Goal: Transaction & Acquisition: Book appointment/travel/reservation

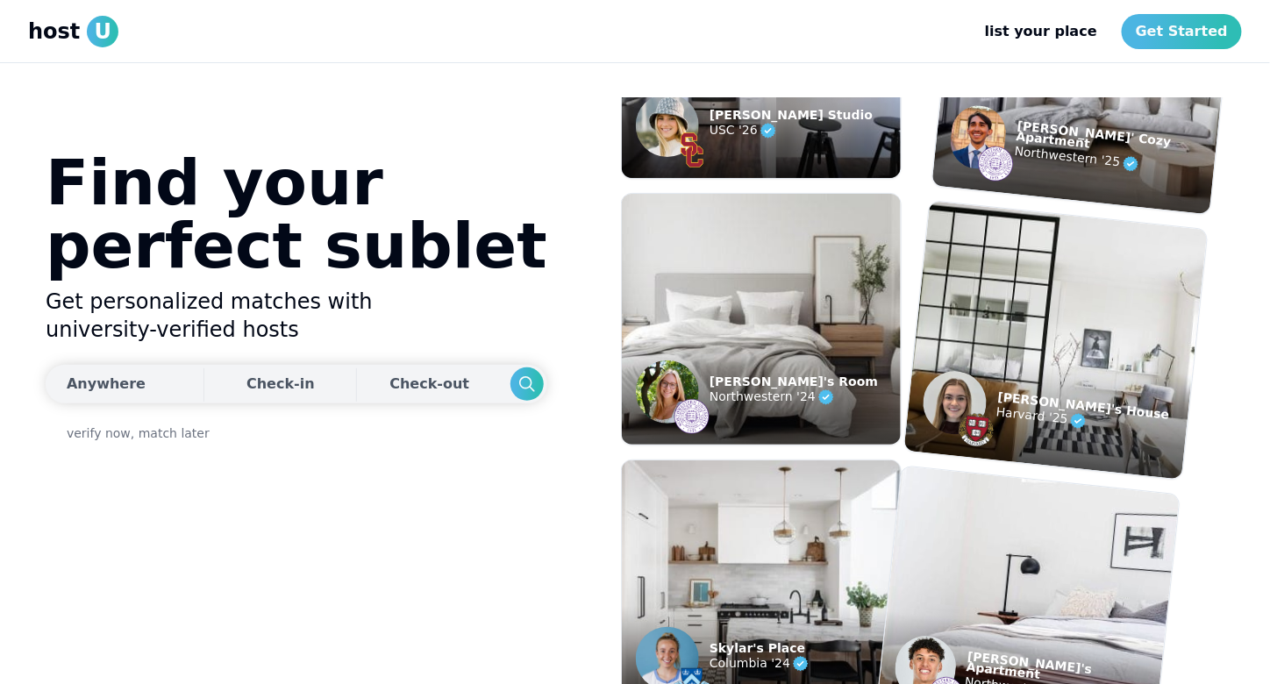
click at [128, 374] on div "Anywhere" at bounding box center [106, 384] width 79 height 21
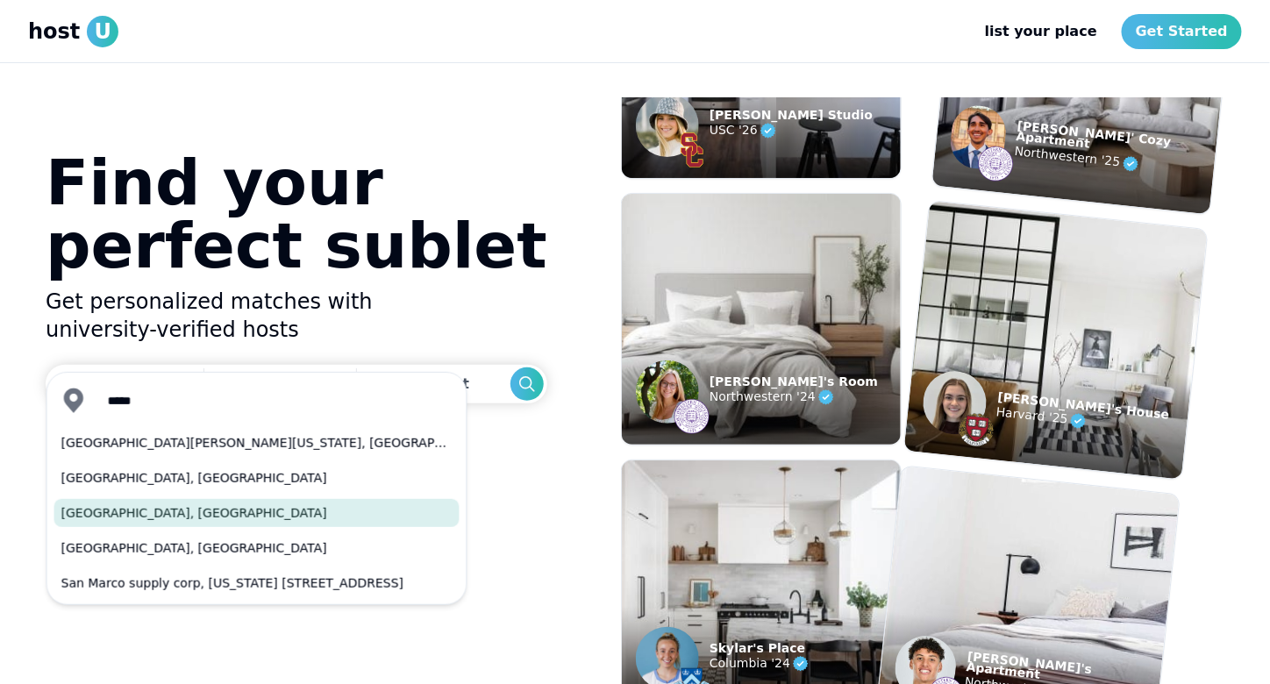
click at [172, 502] on button "[GEOGRAPHIC_DATA], [GEOGRAPHIC_DATA]" at bounding box center [256, 513] width 405 height 28
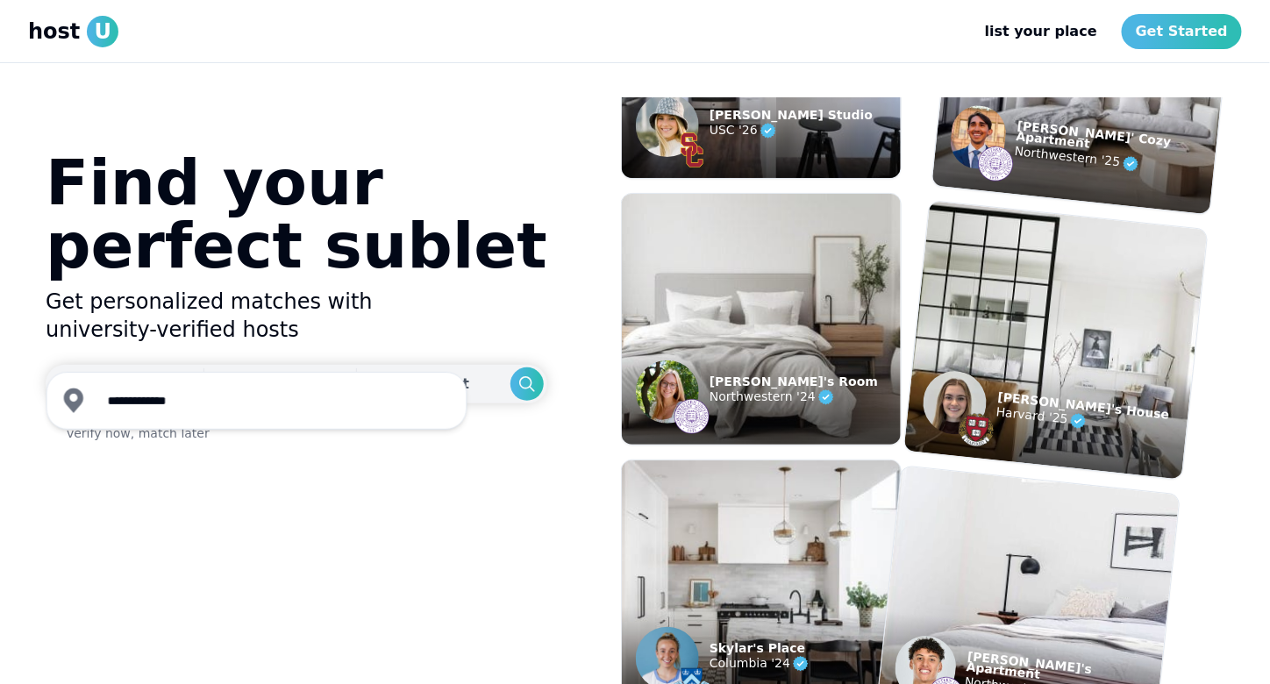
type input "**********"
click at [253, 367] on div "Check-in" at bounding box center [280, 384] width 68 height 35
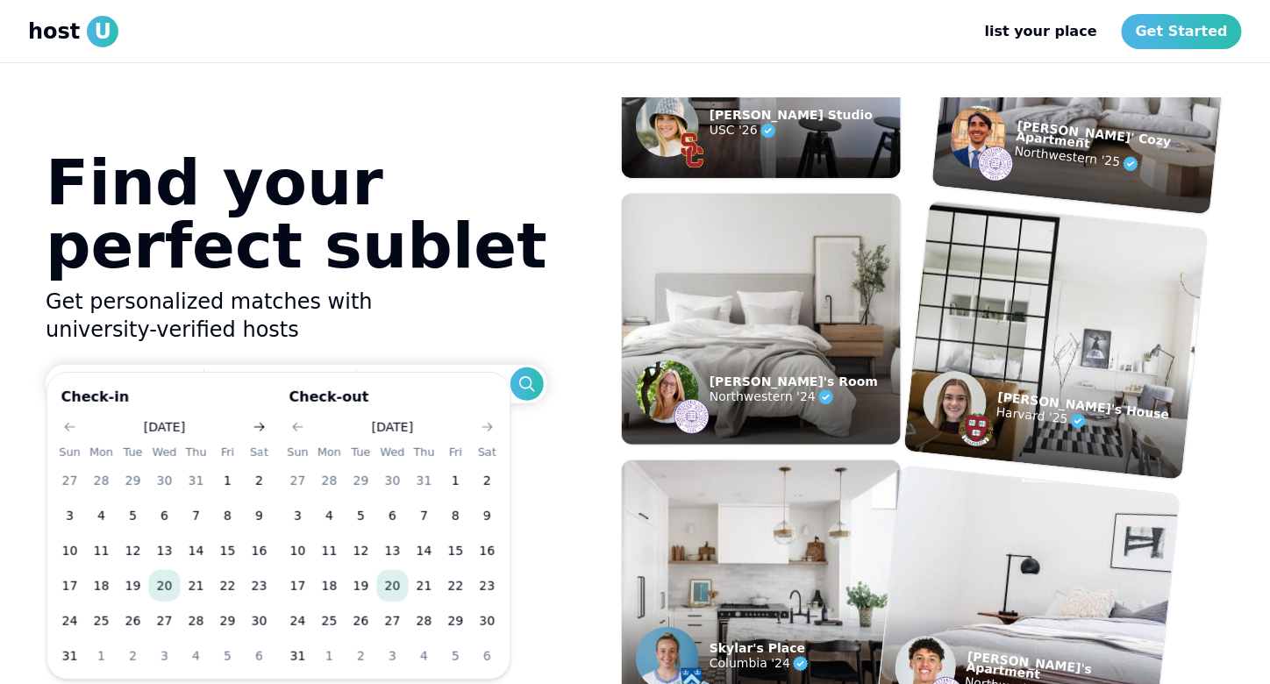
click at [254, 431] on icon "Go to next month" at bounding box center [260, 427] width 14 height 14
click at [260, 481] on button "6" at bounding box center [260, 481] width 32 height 32
click at [495, 427] on button "Go to next month" at bounding box center [487, 427] width 25 height 25
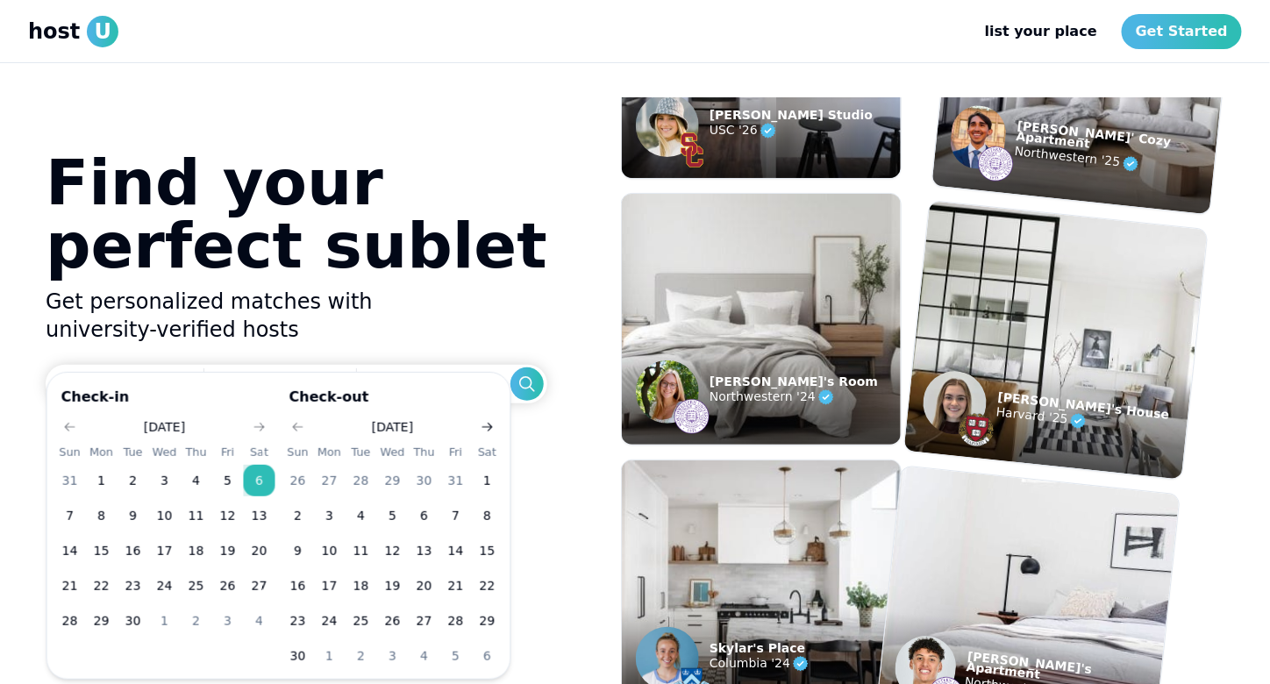
click at [495, 427] on button "Go to next month" at bounding box center [487, 427] width 25 height 25
click at [488, 471] on button "6" at bounding box center [488, 481] width 32 height 32
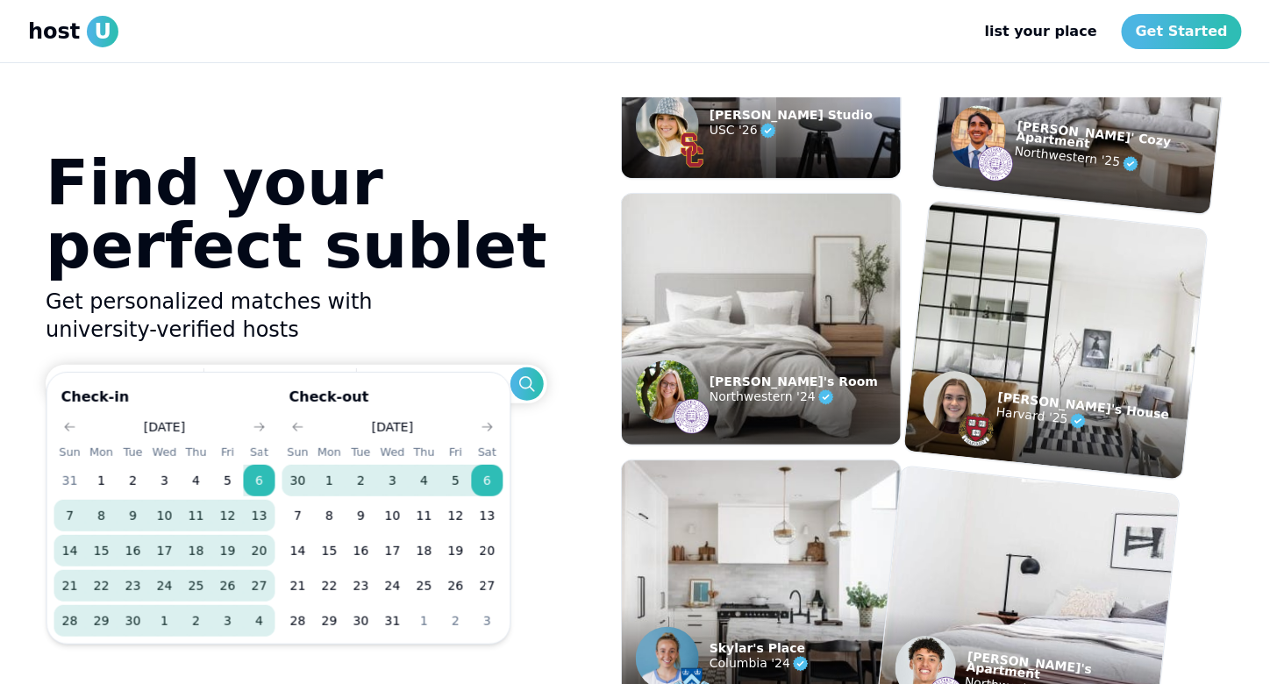
click at [526, 373] on div "Check-in [DATE] Sun Mon Tue Wed Thu Fri Sat 31 1 2 3 4 5 6 7 8 9 10 11 12 13 14…" at bounding box center [313, 508] width 535 height 273
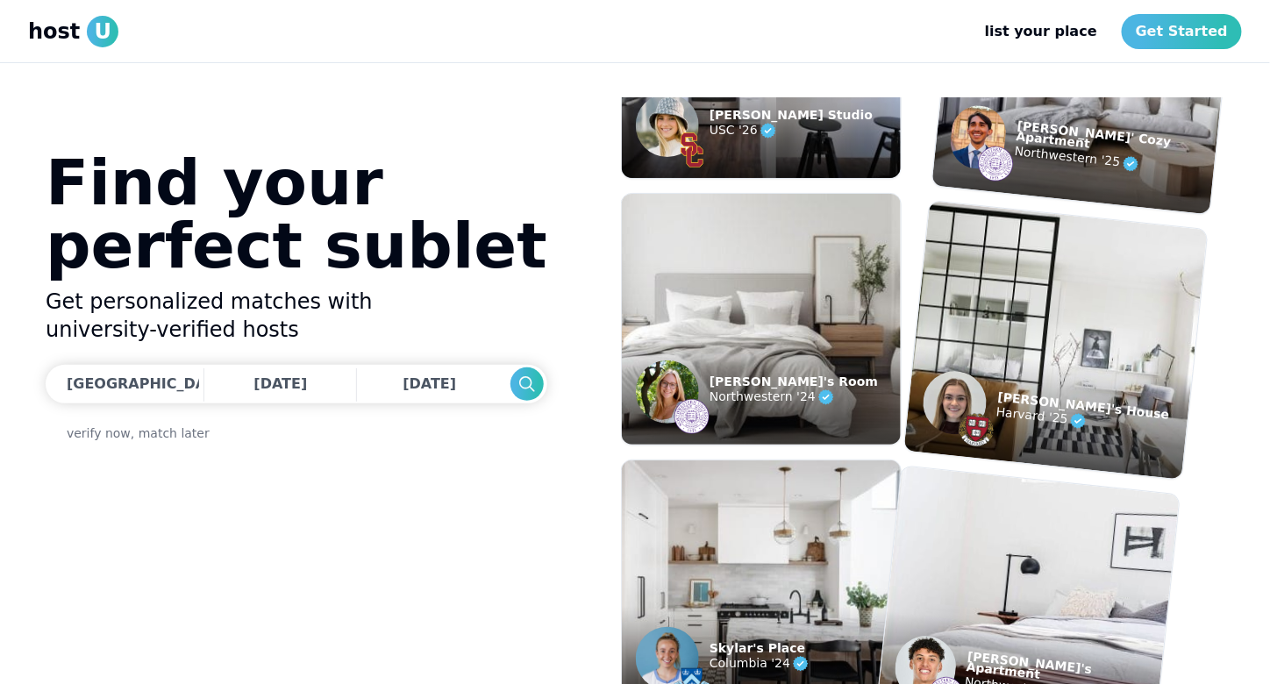
scroll to position [175, 0]
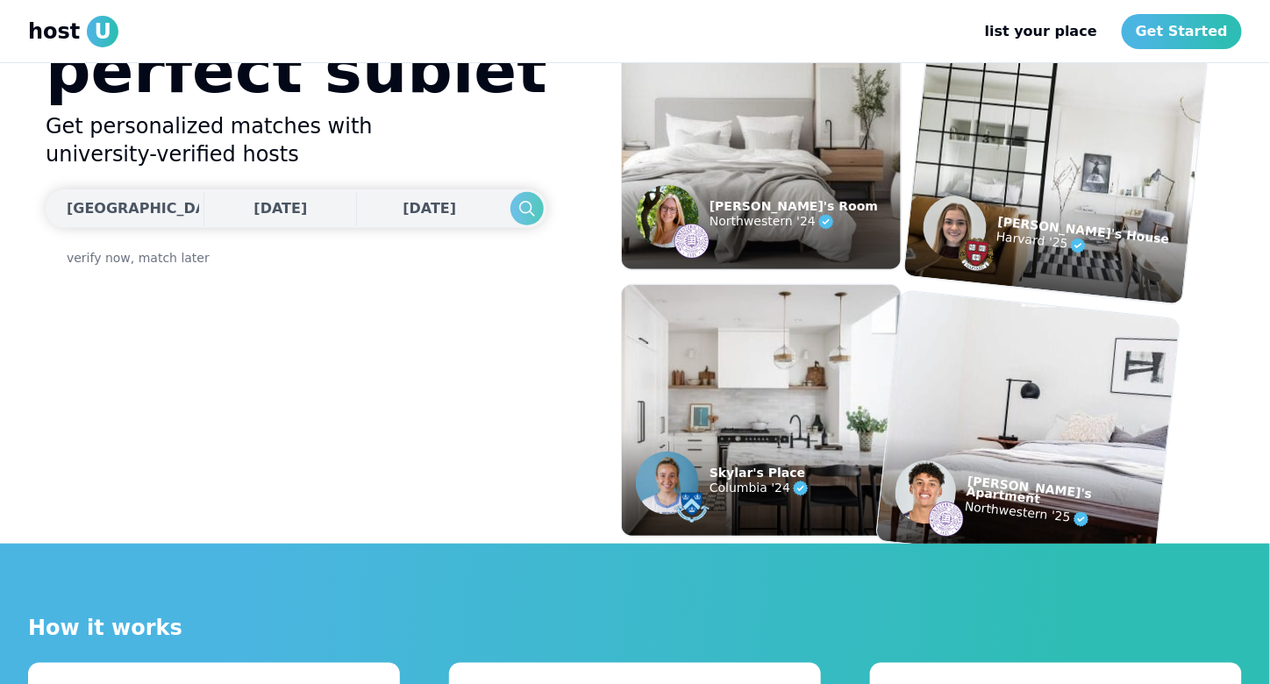
click at [517, 198] on icon "Search" at bounding box center [527, 208] width 21 height 21
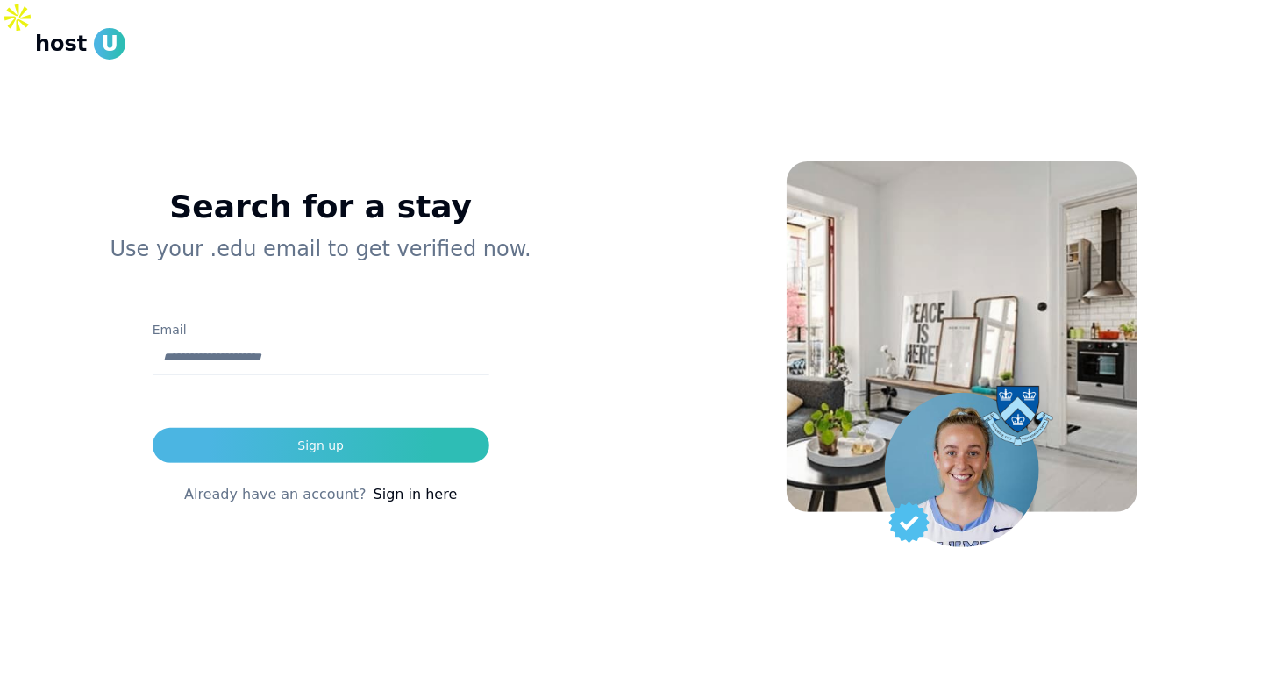
click at [317, 340] on input "Email" at bounding box center [321, 357] width 337 height 35
type input "**********"
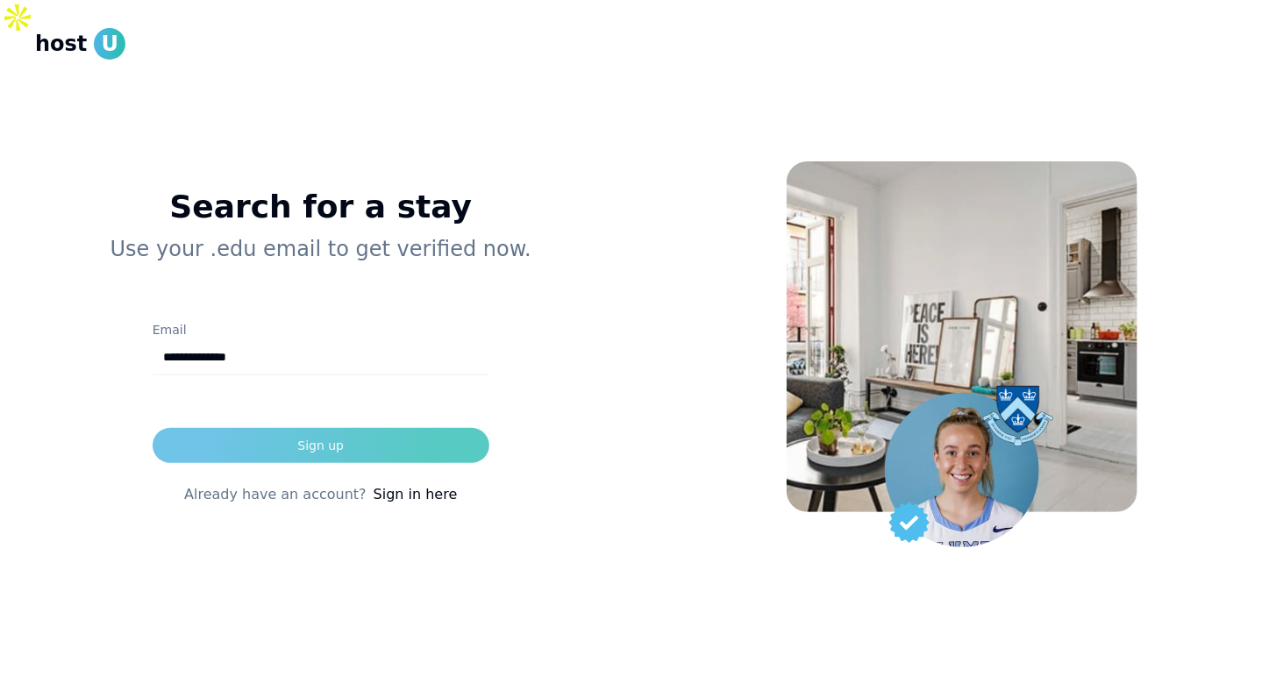
click at [368, 428] on button "Sign up" at bounding box center [321, 445] width 337 height 35
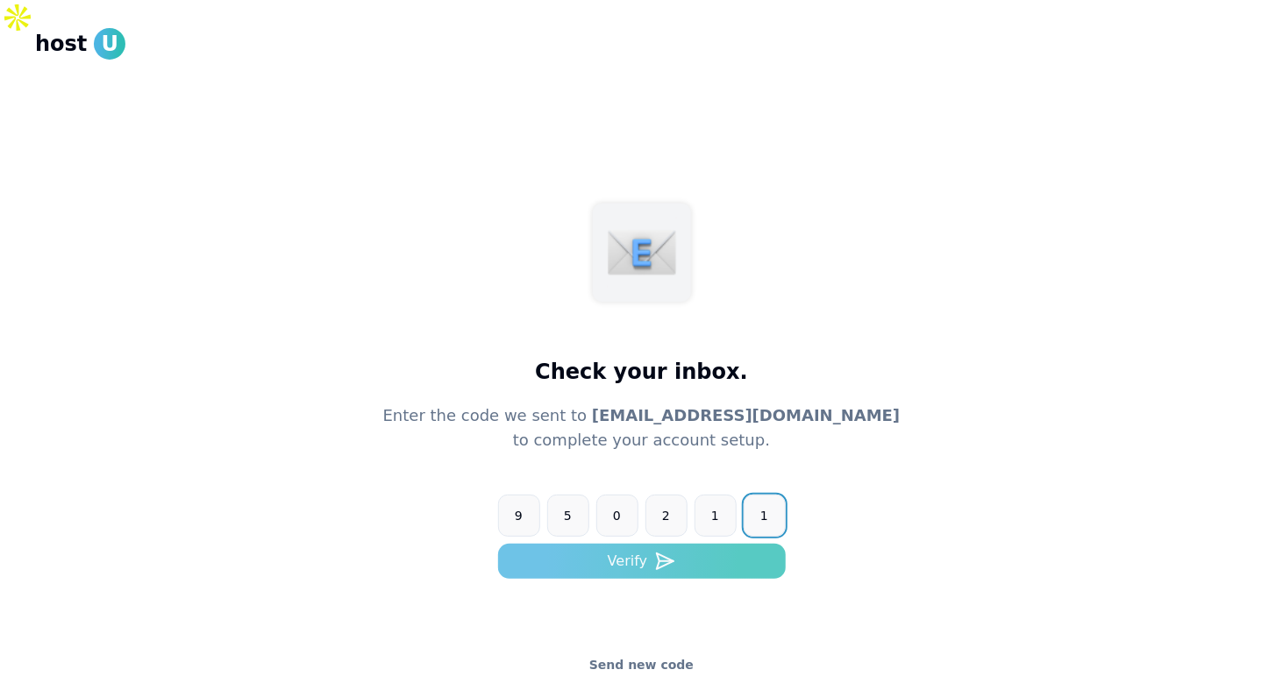
type input "******"
click at [695, 544] on button "Verify" at bounding box center [642, 561] width 288 height 35
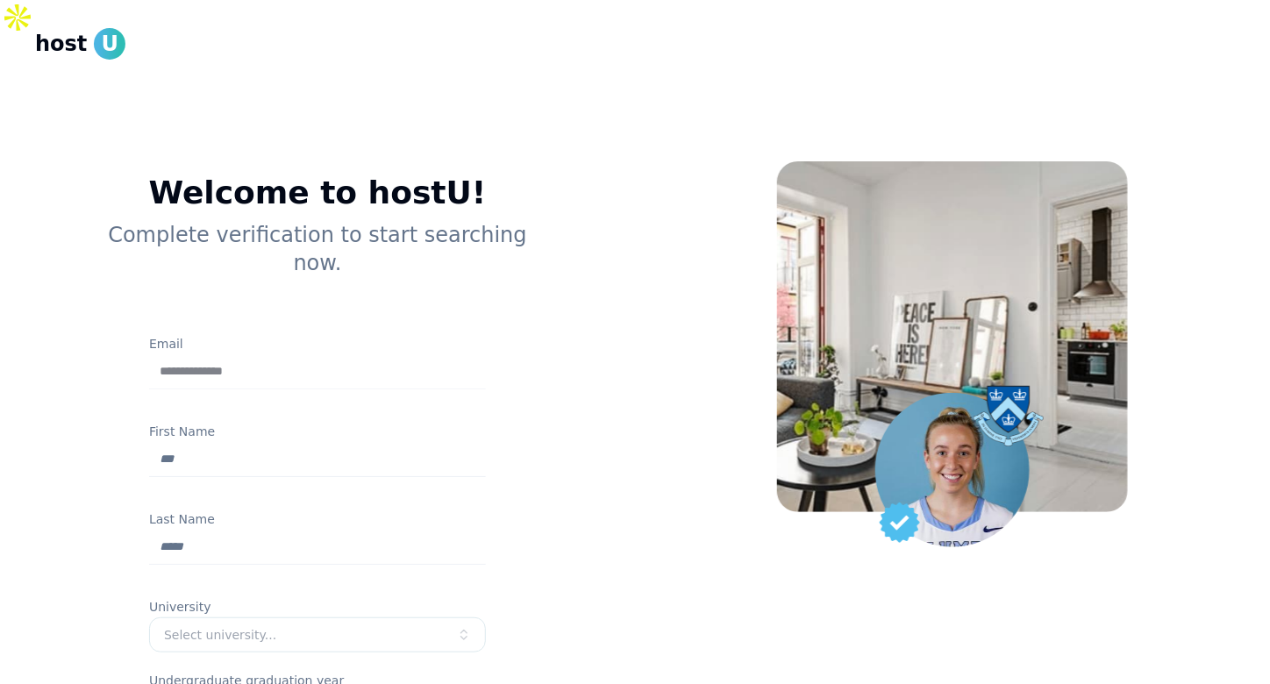
scroll to position [88, 0]
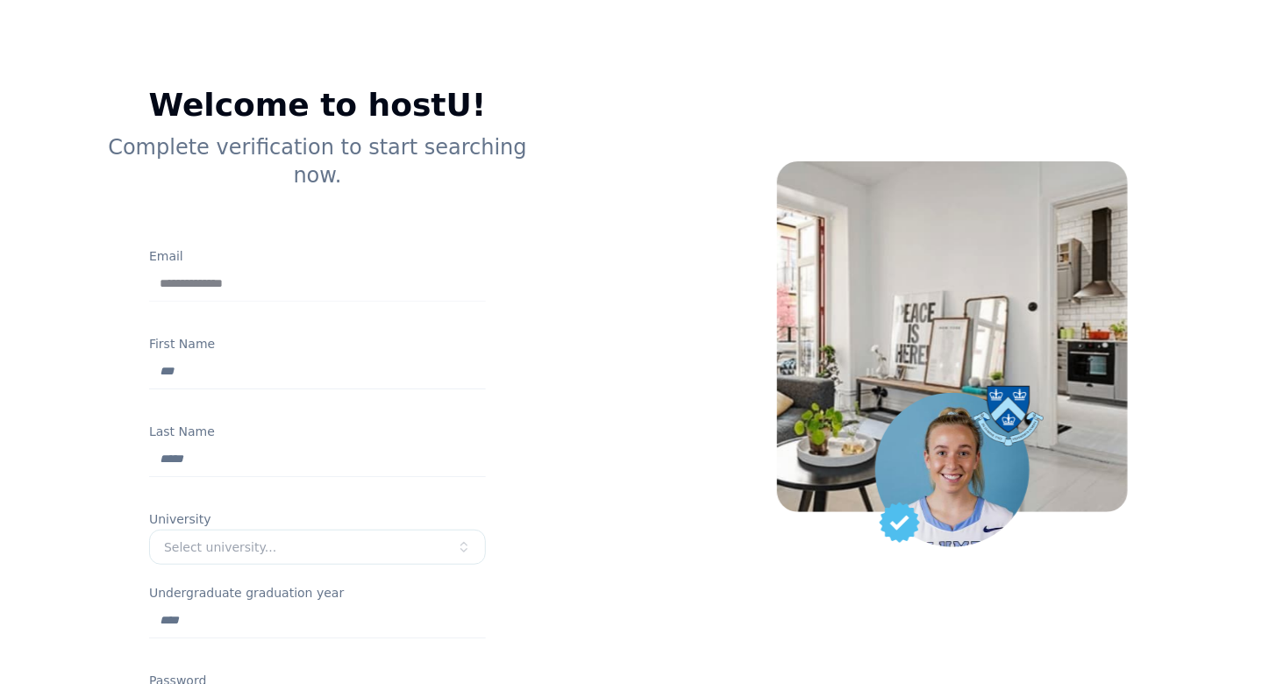
click at [260, 354] on input "First Name" at bounding box center [317, 371] width 337 height 35
type input "*****"
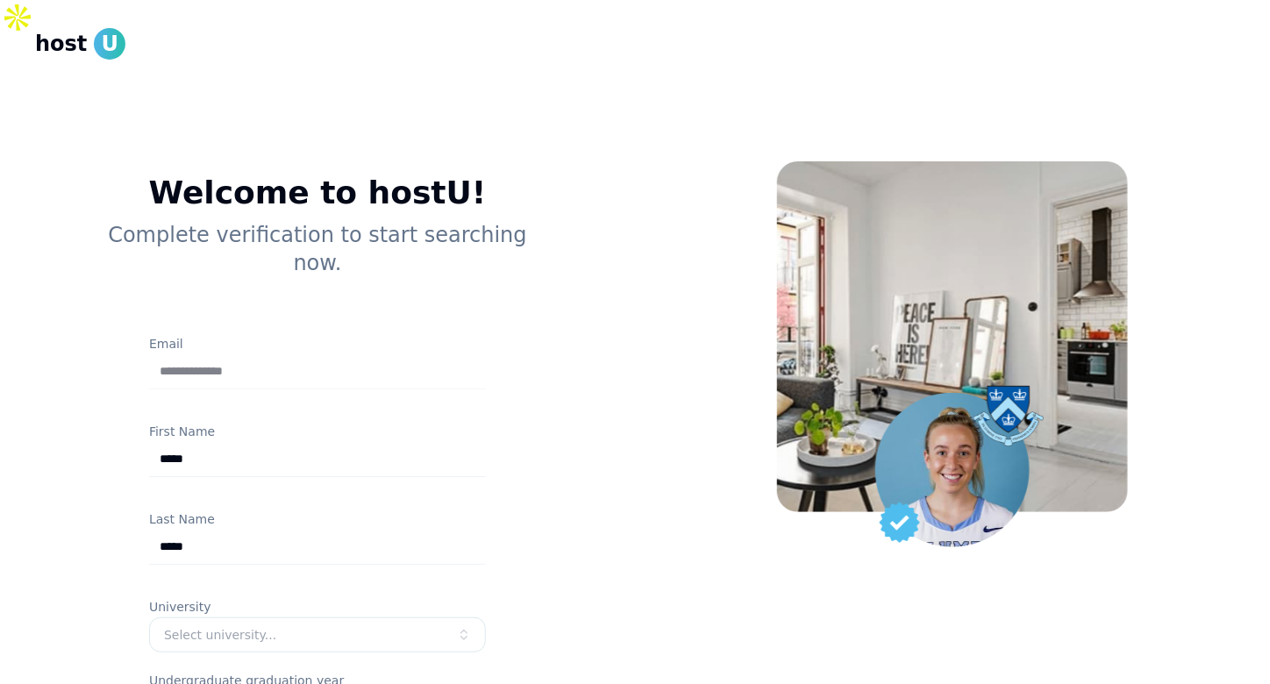
scroll to position [263, 0]
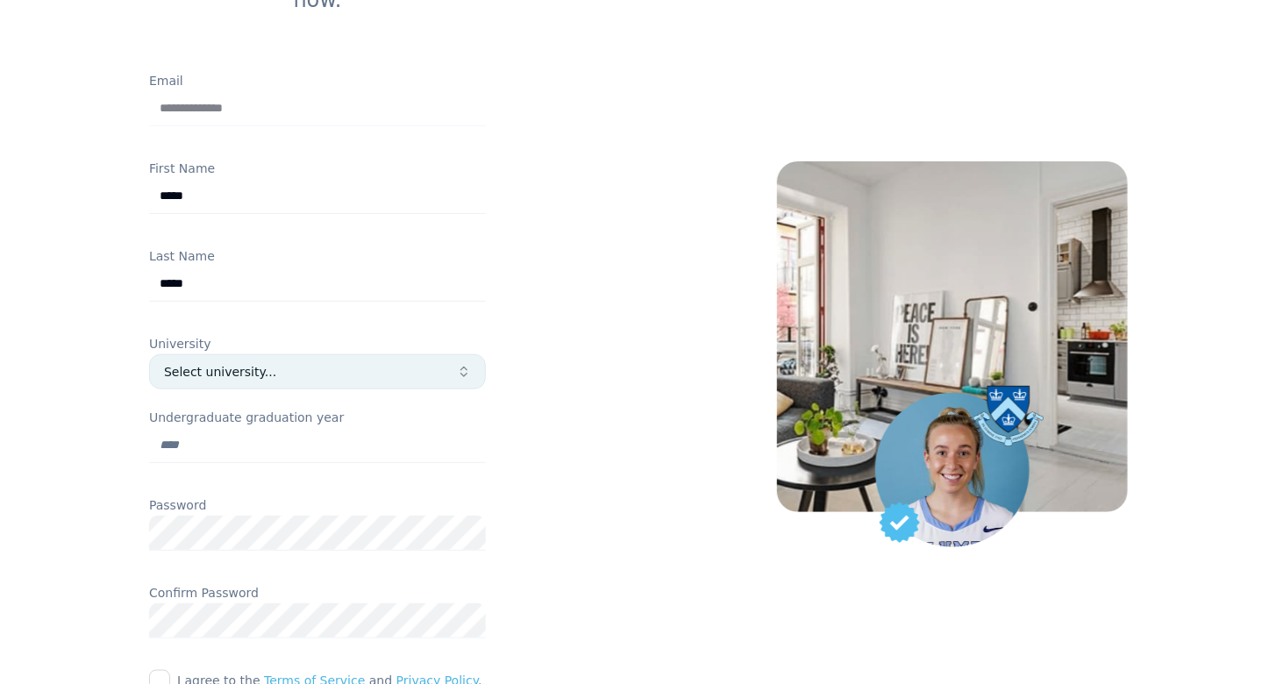
click at [369, 363] on div "Select university..." at bounding box center [310, 372] width 293 height 18
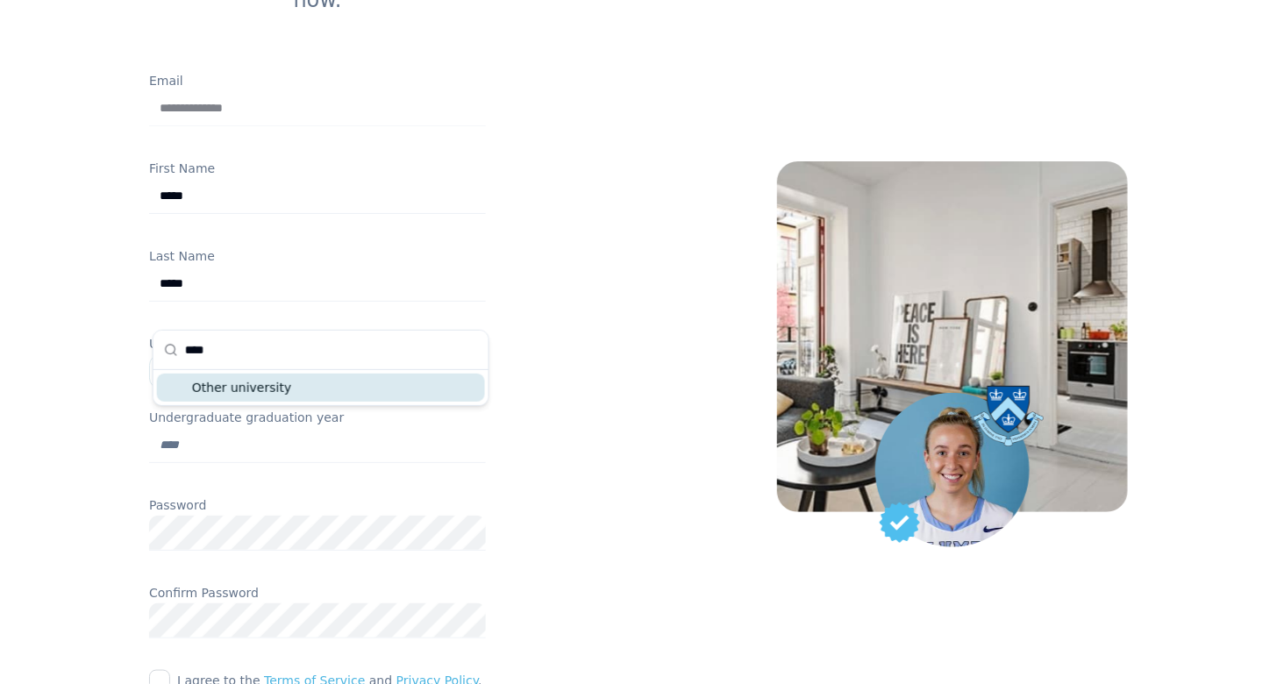
type input "****"
click at [347, 392] on div "Other university" at bounding box center [321, 388] width 328 height 28
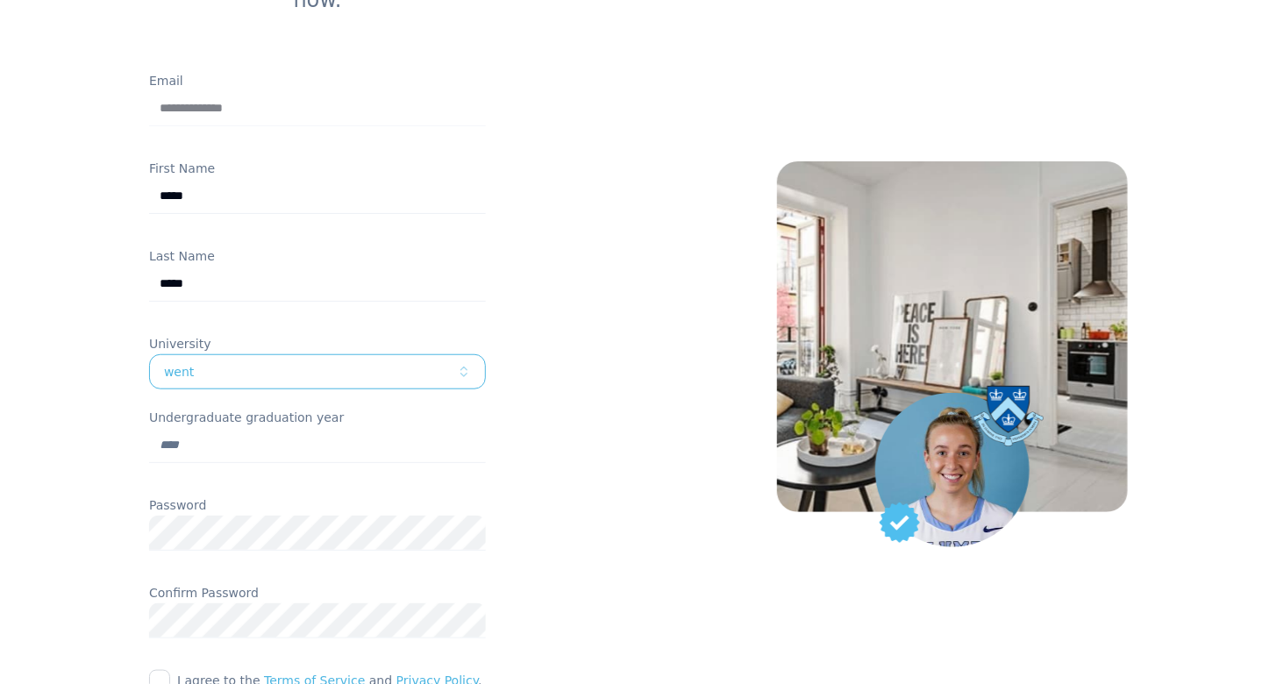
scroll to position [351, 0]
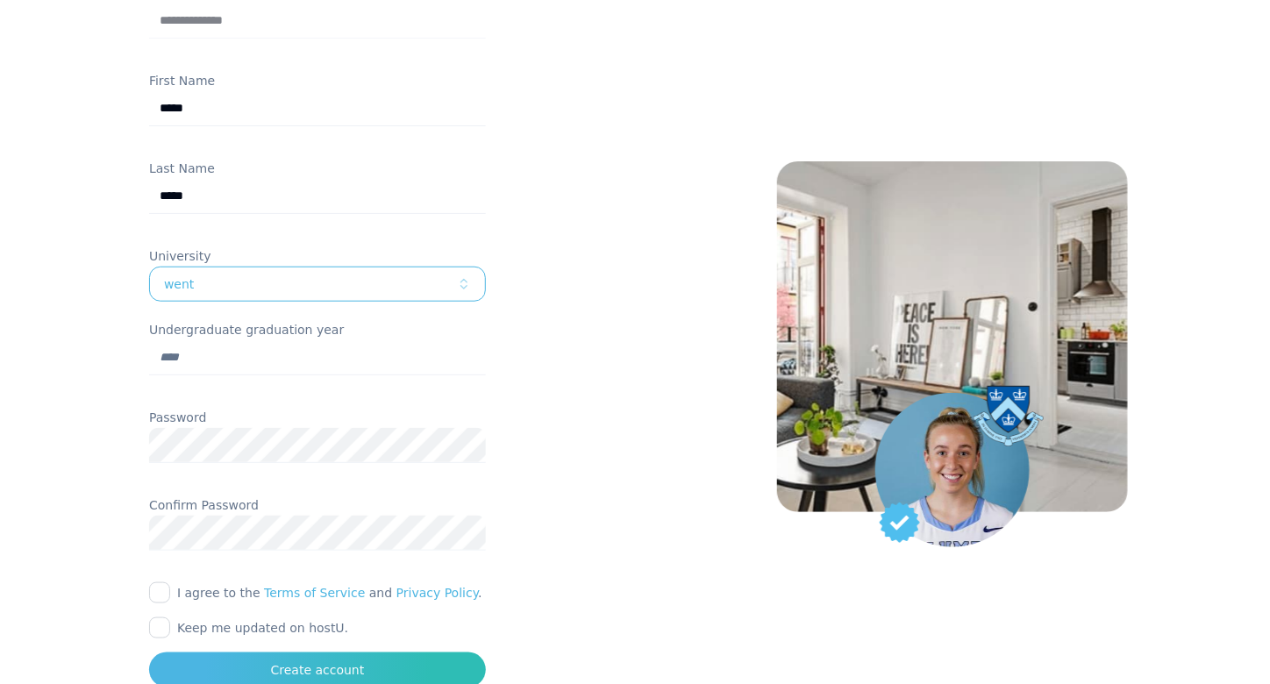
click at [167, 582] on button "I agree to the Terms of Service and Privacy Policy ." at bounding box center [159, 592] width 21 height 21
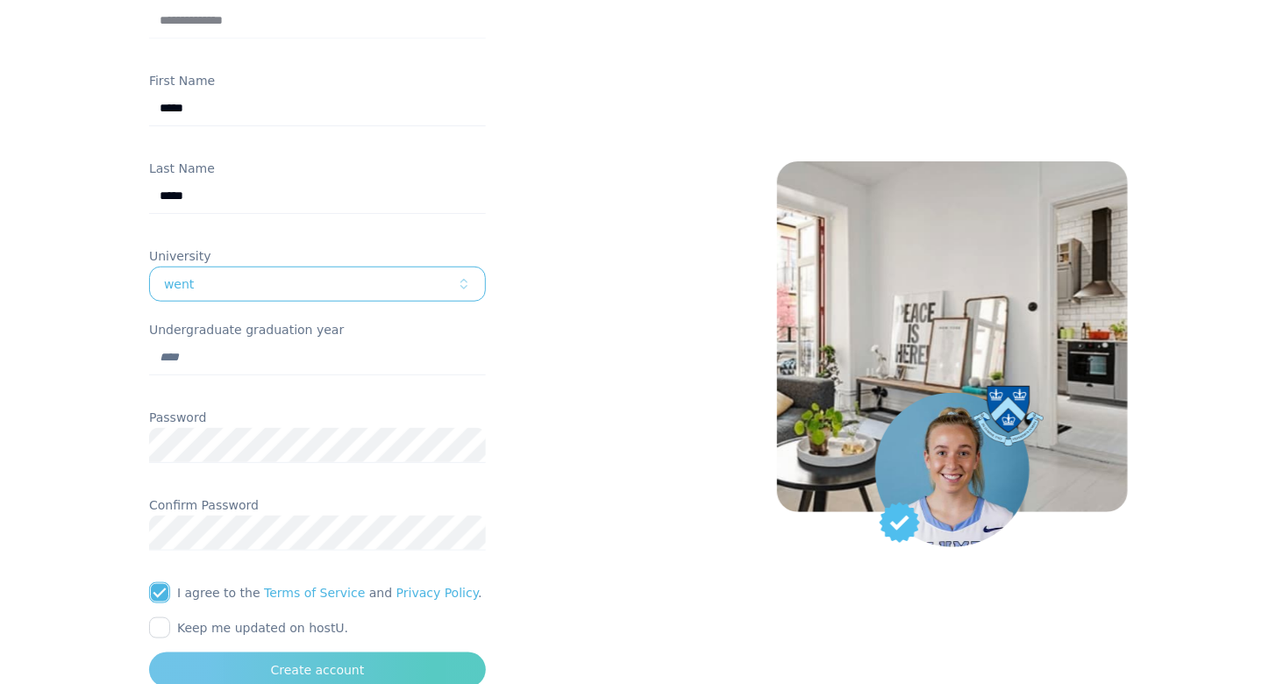
click at [219, 652] on button "Create account" at bounding box center [317, 669] width 337 height 35
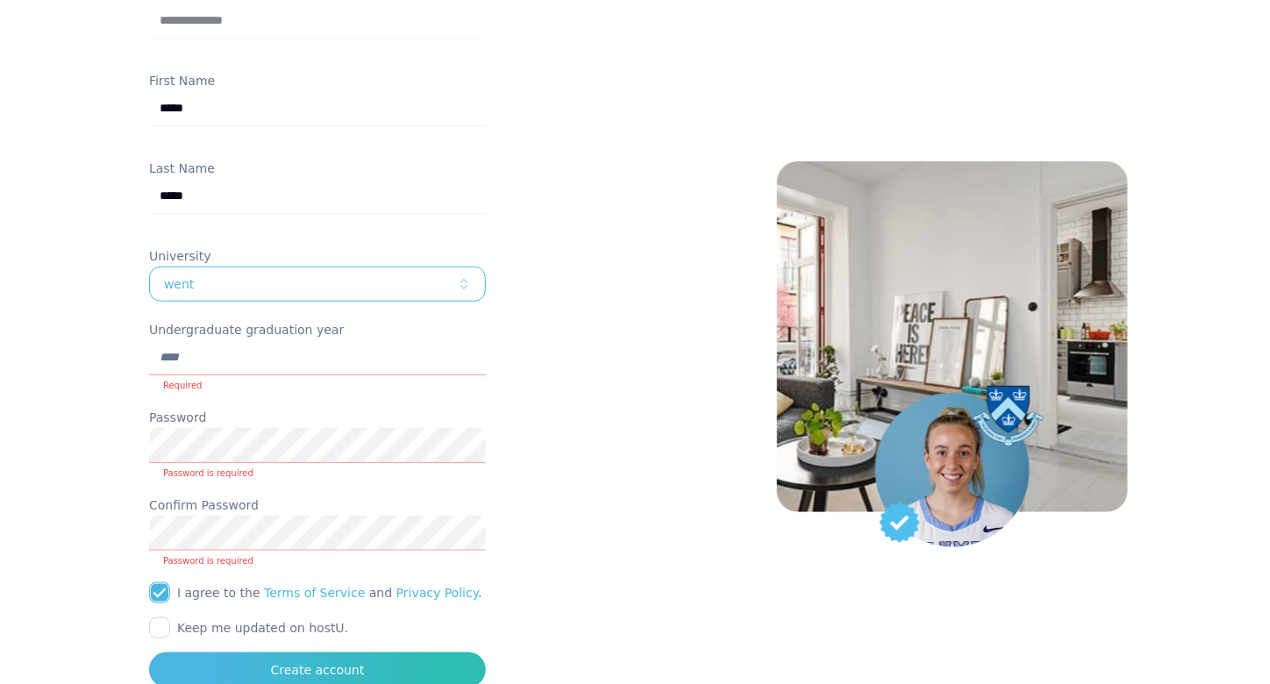
click at [218, 340] on input "Undergraduate graduation year" at bounding box center [317, 357] width 337 height 35
type input "****"
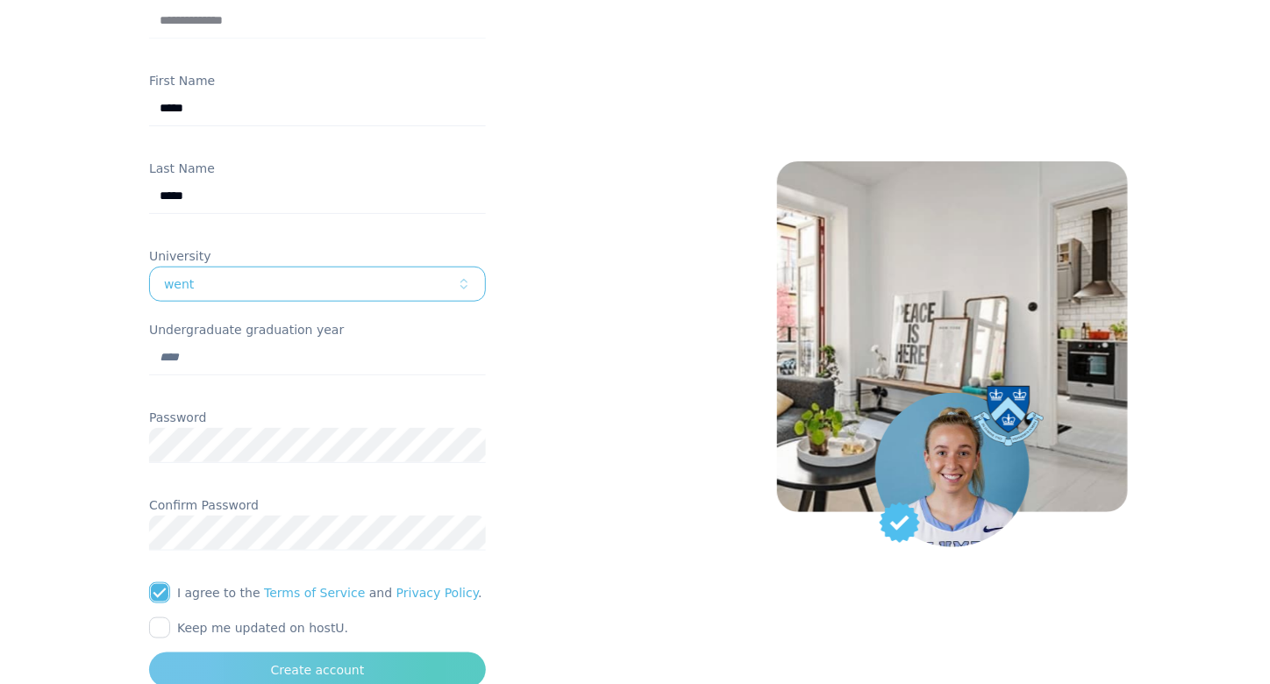
click at [393, 652] on button "Create account" at bounding box center [317, 669] width 337 height 35
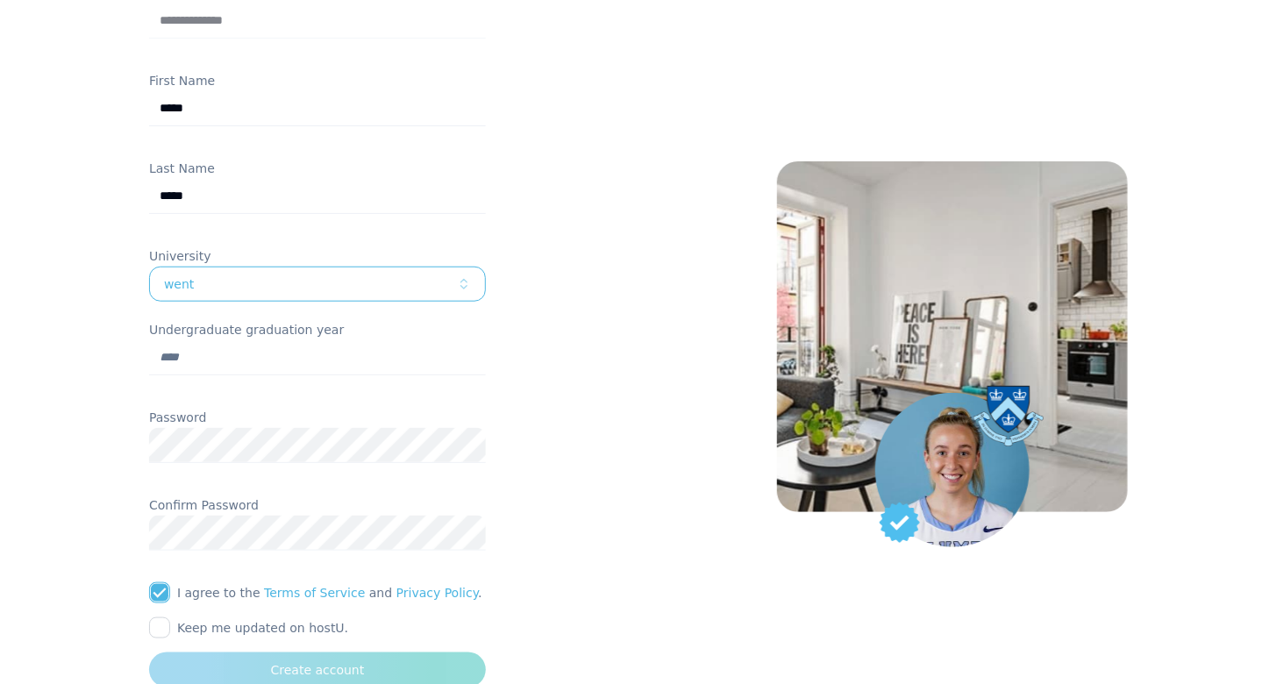
scroll to position [74, 0]
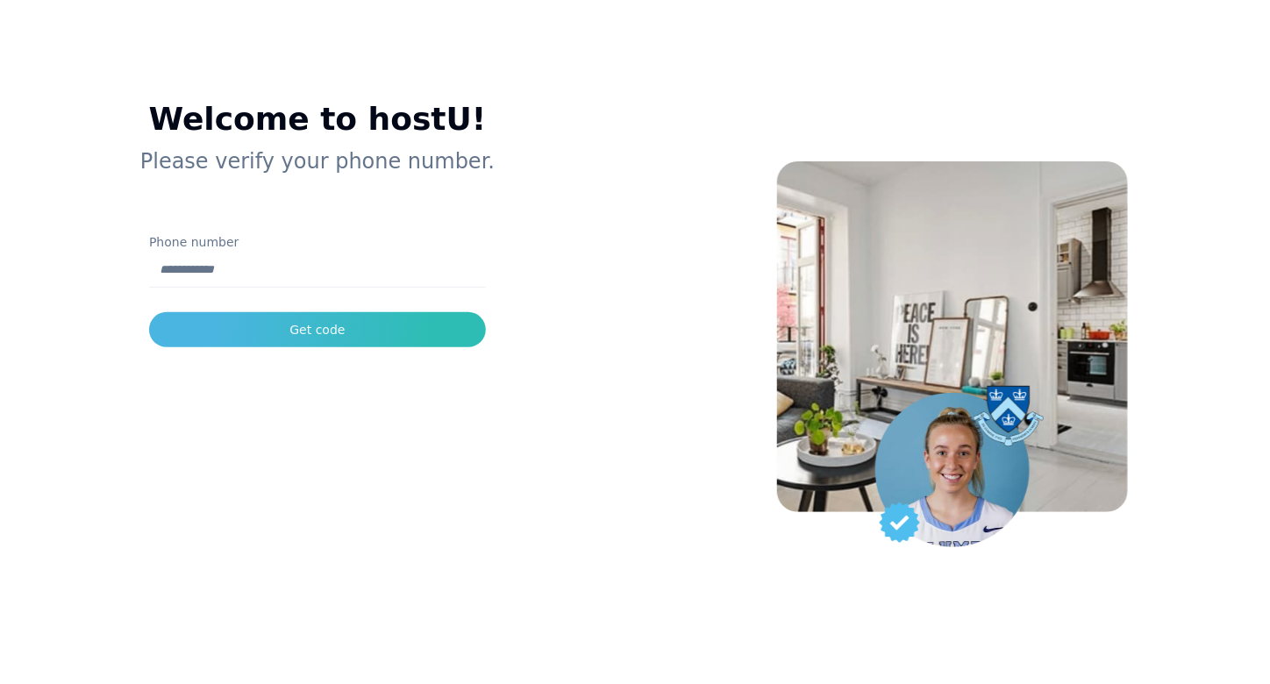
click at [331, 253] on input "Phone number" at bounding box center [317, 270] width 337 height 35
type input "**********"
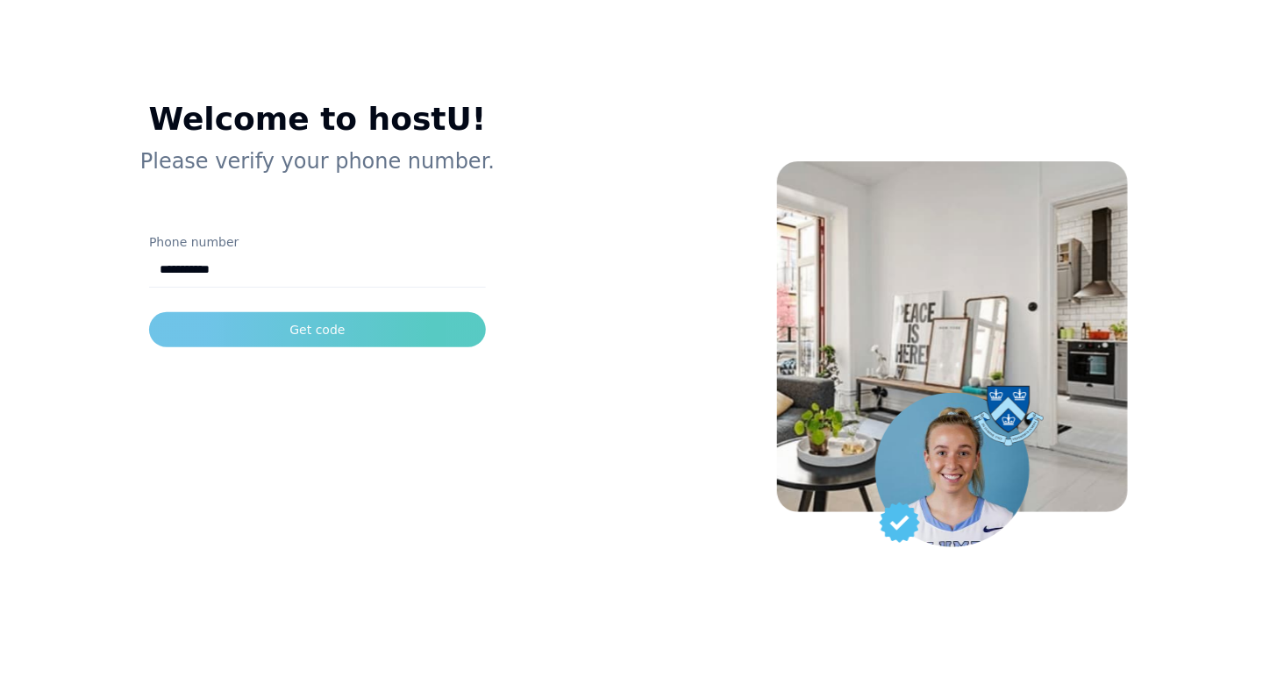
click at [313, 321] on div "Get code" at bounding box center [316, 330] width 55 height 18
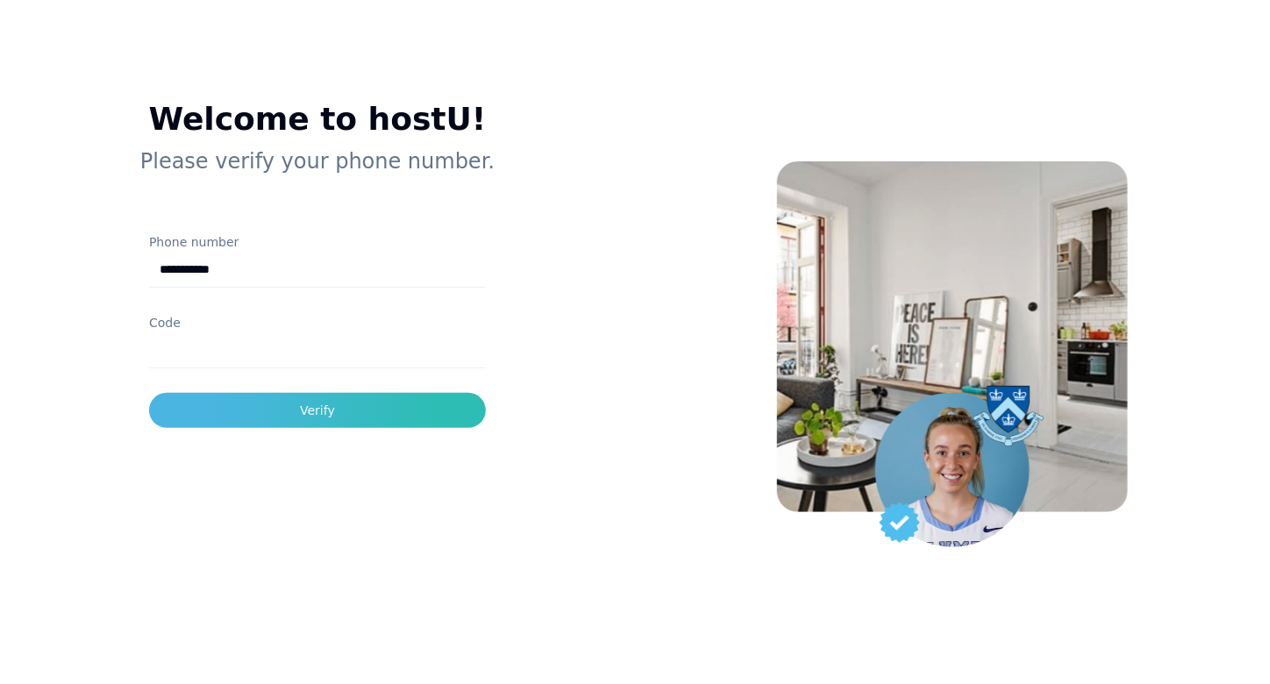
click at [273, 333] on input "Code" at bounding box center [317, 350] width 337 height 35
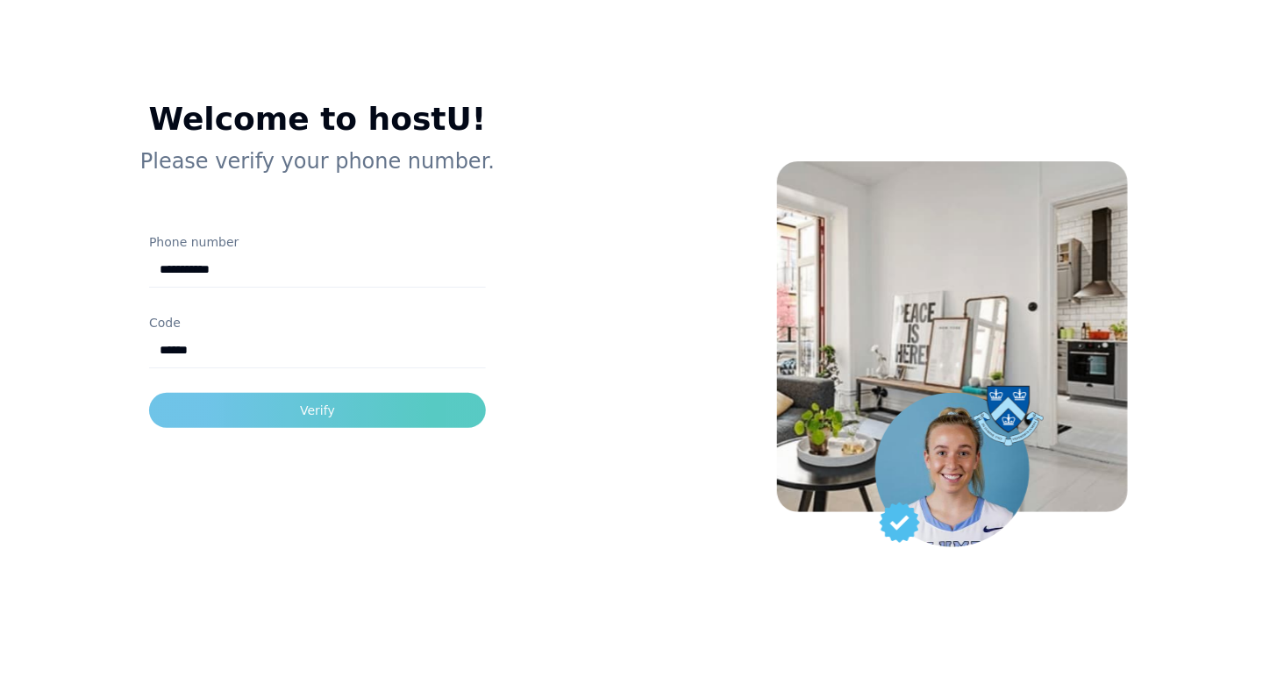
type input "******"
click at [253, 393] on button "Verify" at bounding box center [317, 410] width 337 height 35
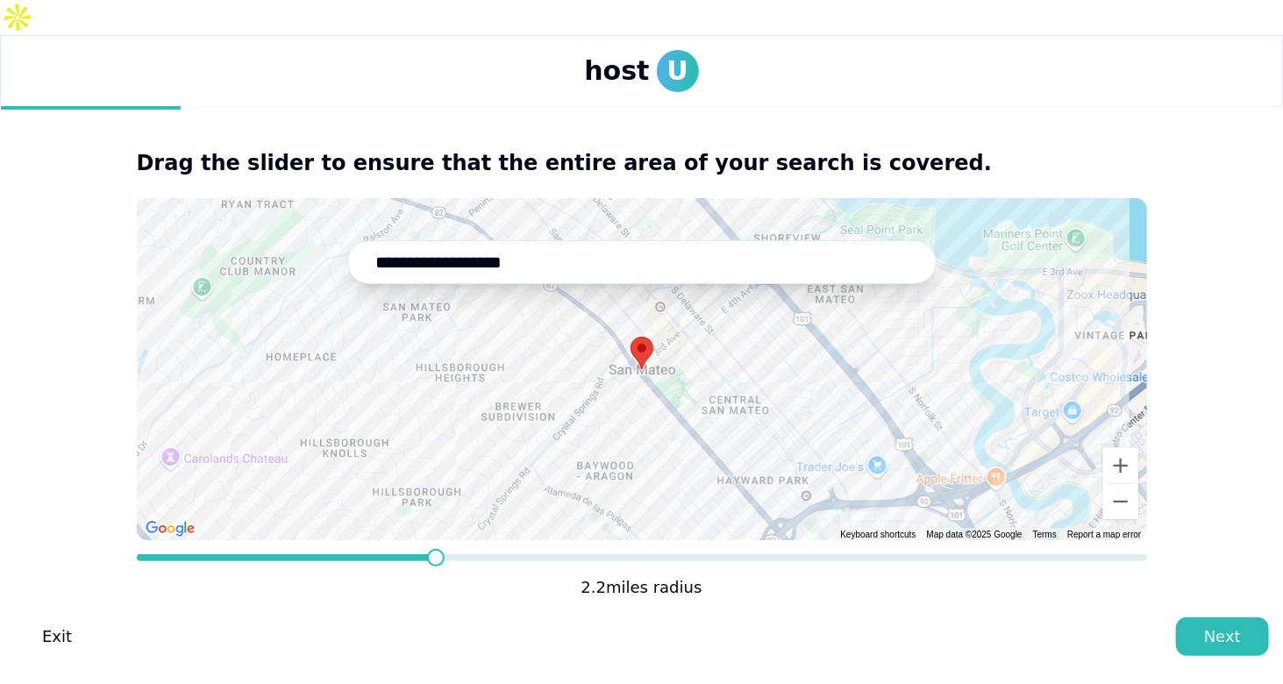
click at [431, 566] on span at bounding box center [436, 558] width 18 height 18
click at [1122, 504] on button "Zoom out" at bounding box center [1120, 501] width 35 height 35
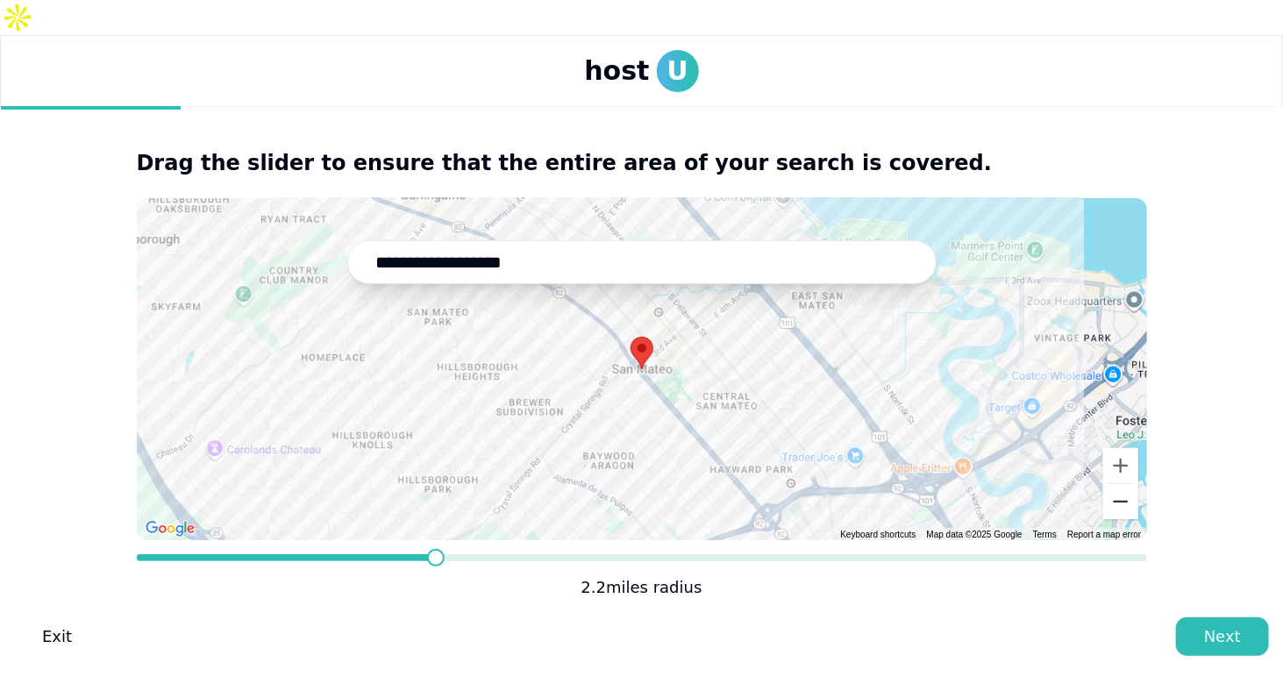
click at [1122, 504] on button "Zoom out" at bounding box center [1120, 501] width 35 height 35
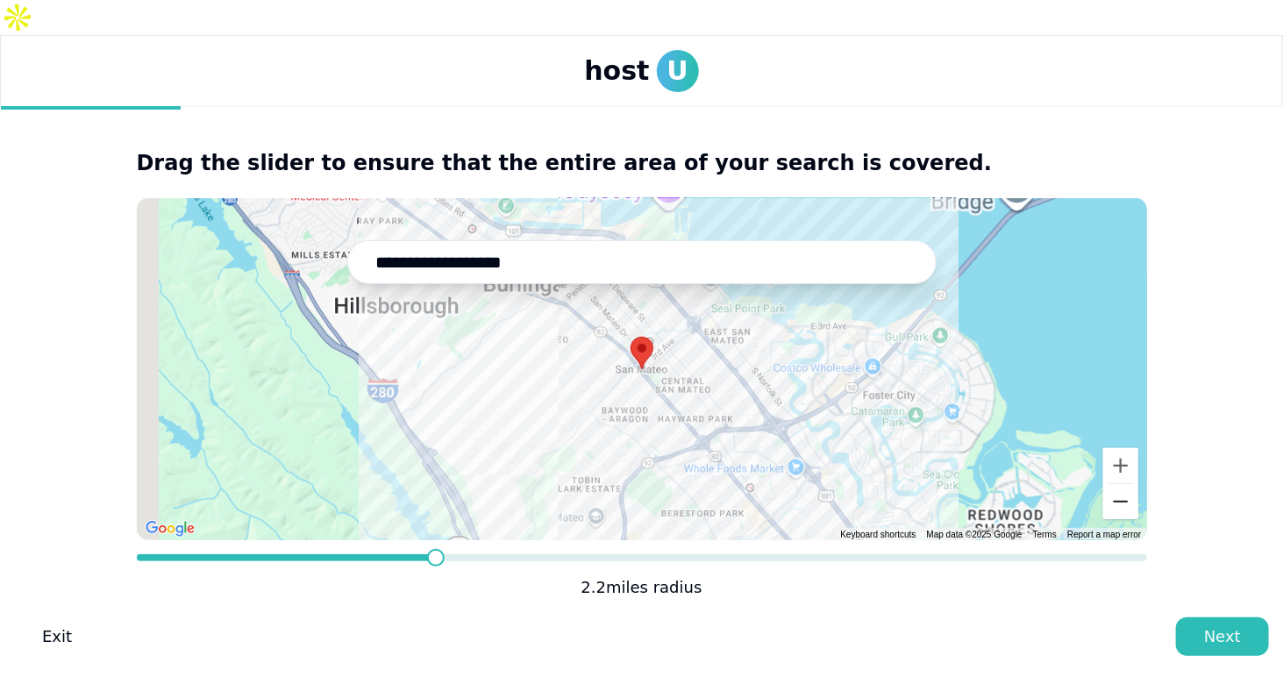
click at [1122, 504] on button "Zoom out" at bounding box center [1120, 501] width 35 height 35
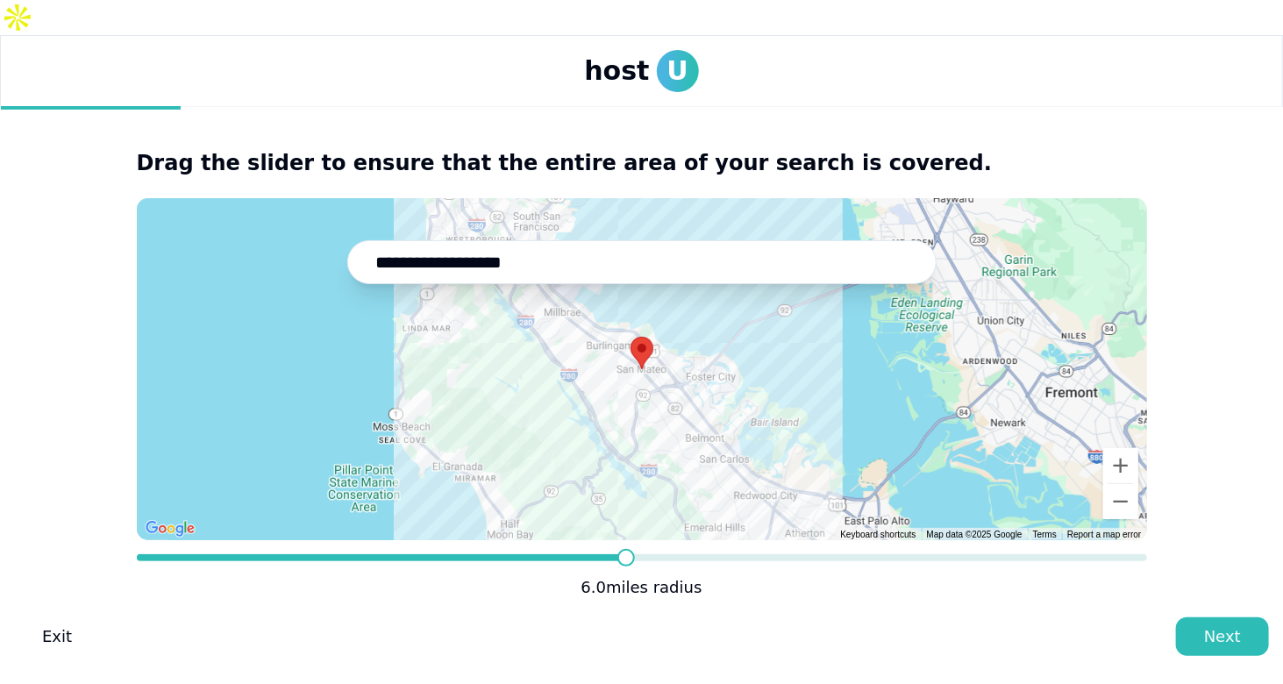
click at [627, 549] on span at bounding box center [626, 558] width 18 height 18
click at [1222, 632] on div "Next" at bounding box center [1222, 636] width 37 height 25
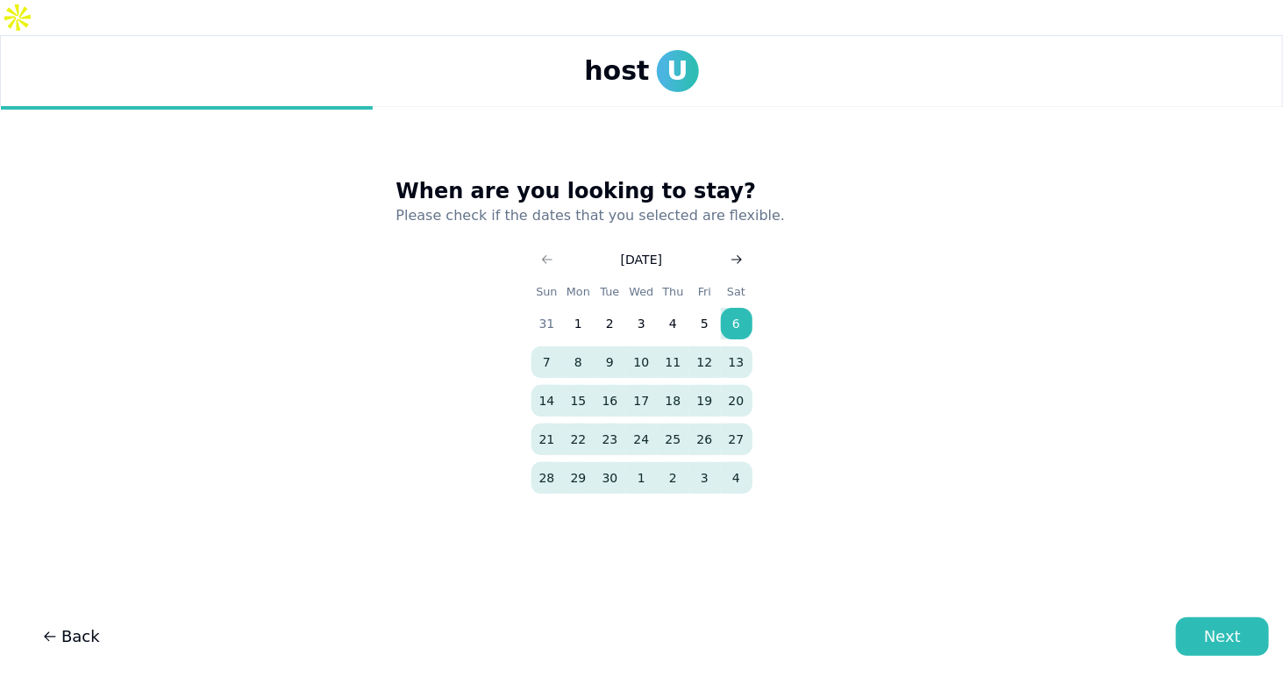
click at [726, 247] on button "Go to next month" at bounding box center [736, 259] width 25 height 25
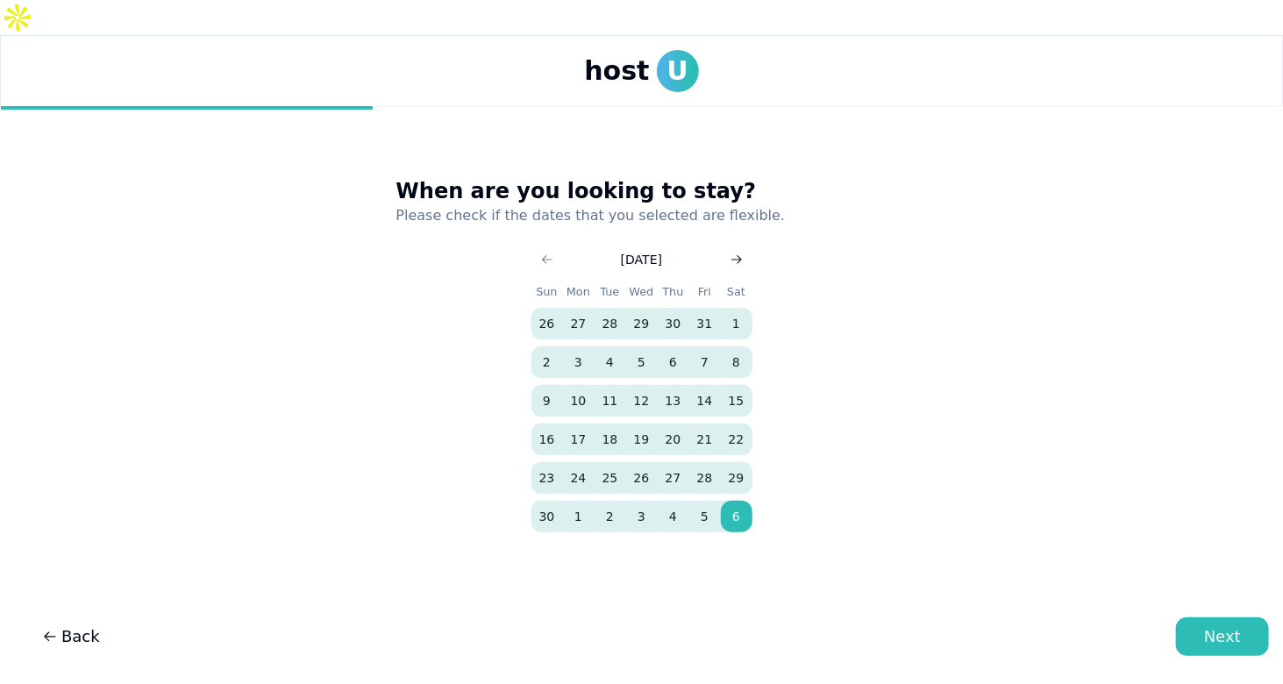
click at [726, 247] on button "Go to next month" at bounding box center [736, 259] width 25 height 25
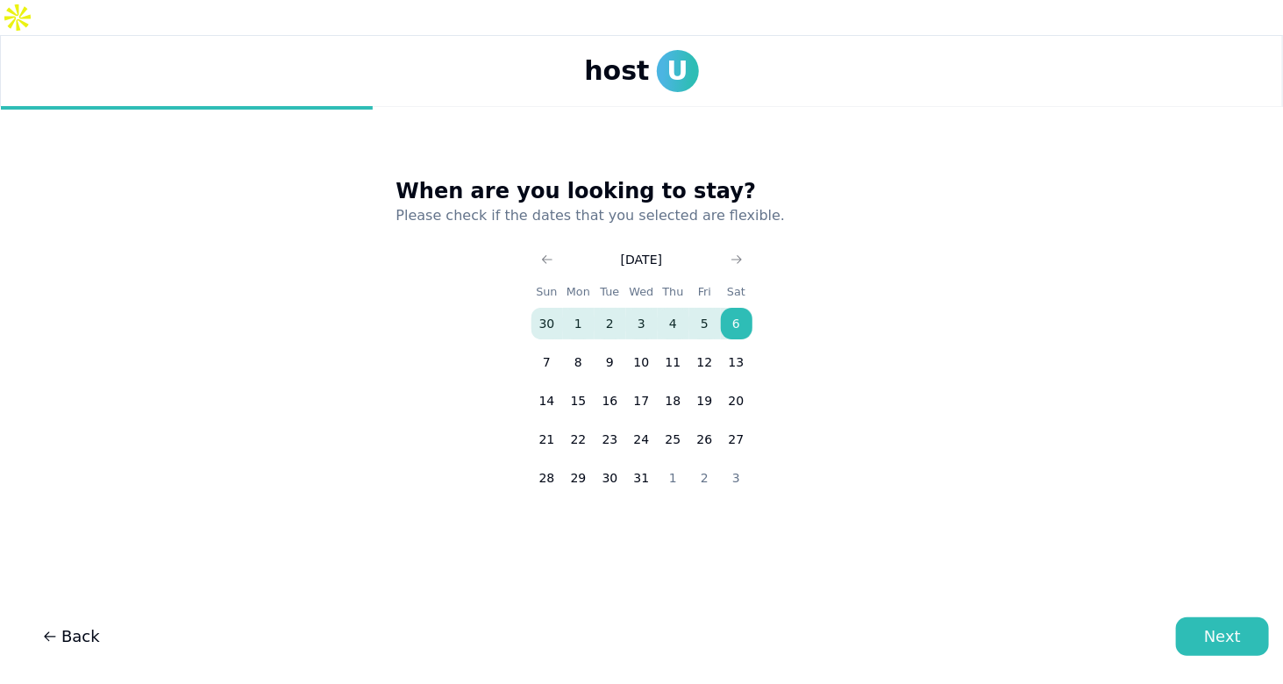
click at [716, 301] on tbody "30 1 2 3 4 5 6 7 8 9 10 11 12 13 14 15 16 17 18 19 20 21 22 23 24 25 26 27 28 2…" at bounding box center [641, 397] width 221 height 193
click at [714, 308] on button "5" at bounding box center [705, 324] width 32 height 32
click at [723, 308] on button "6" at bounding box center [737, 324] width 32 height 32
click at [1224, 634] on div "Next" at bounding box center [1222, 636] width 37 height 25
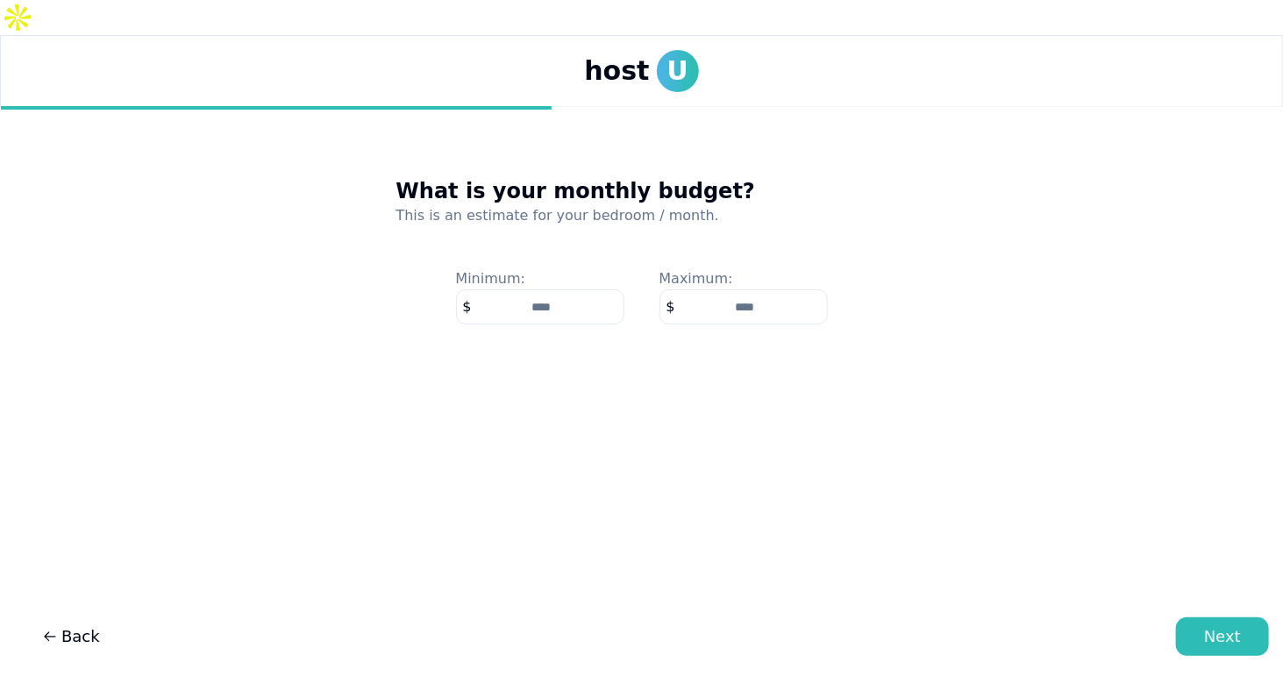
click at [677, 289] on input "number" at bounding box center [743, 306] width 168 height 35
type input "****"
drag, startPoint x: 899, startPoint y: 431, endPoint x: 920, endPoint y: 459, distance: 35.1
click at [899, 431] on main "What is your monthly budget? This is an estimate for your bedroom / month. Mini…" at bounding box center [641, 381] width 1283 height 549
click at [1216, 631] on div "Next" at bounding box center [1222, 636] width 37 height 25
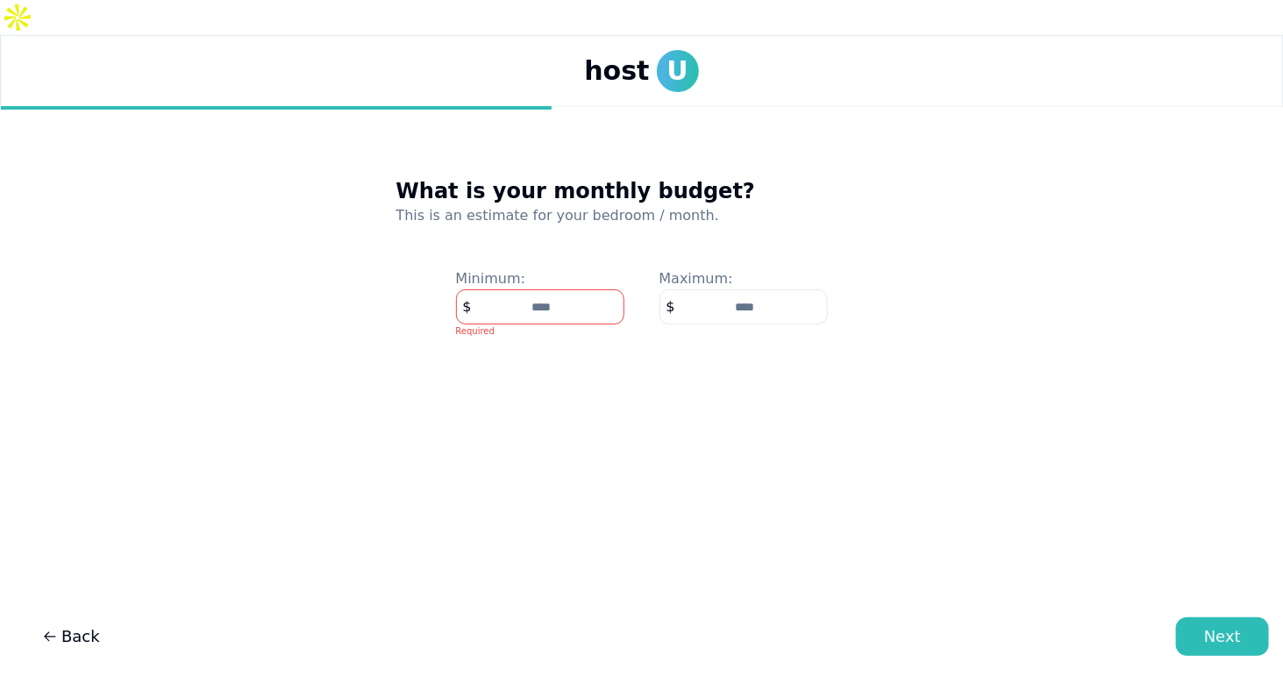
type input "*"
type input "**"
click at [1217, 644] on div "Next" at bounding box center [1222, 636] width 37 height 25
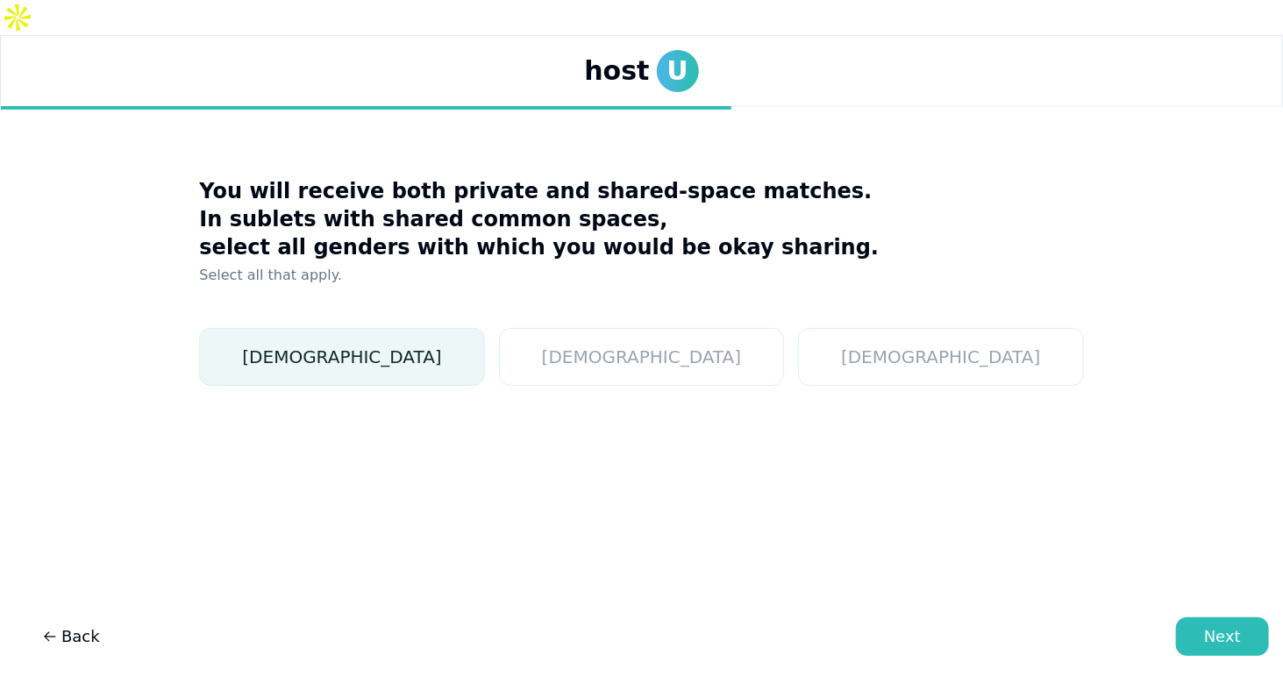
click at [474, 328] on button "[DEMOGRAPHIC_DATA]" at bounding box center [341, 357] width 285 height 58
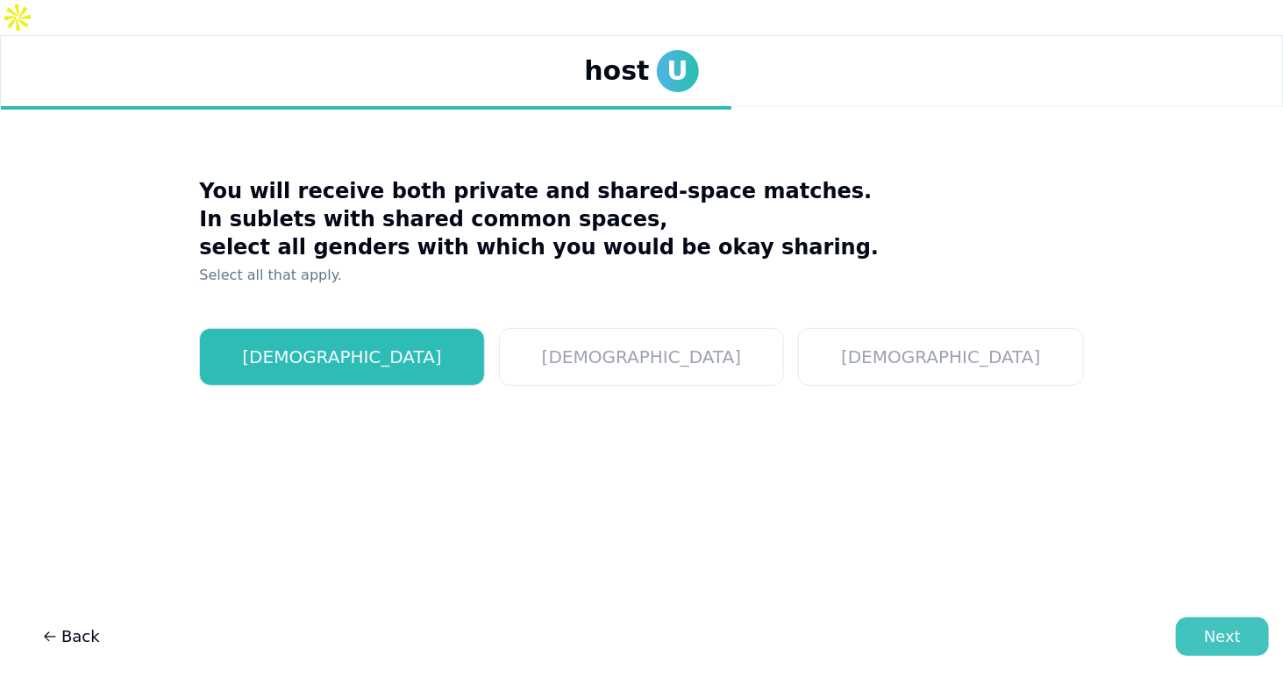
click at [1228, 631] on div "Next" at bounding box center [1222, 636] width 37 height 25
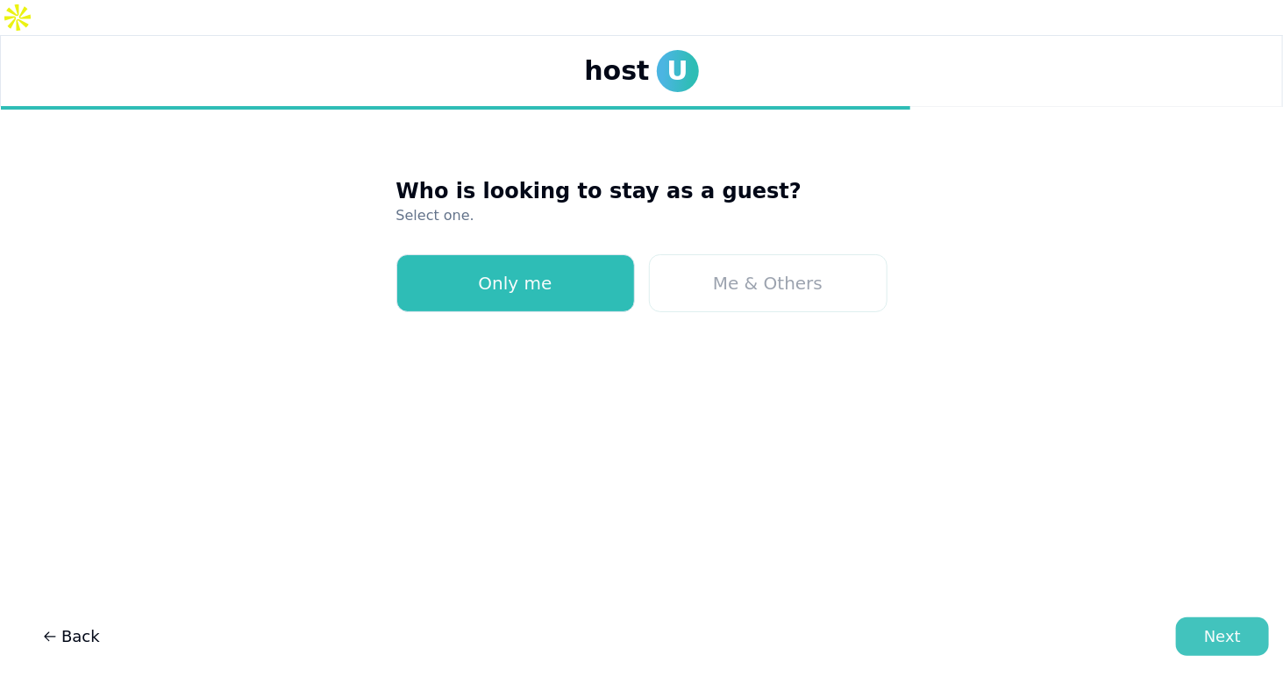
click at [1208, 627] on div "Next" at bounding box center [1222, 636] width 37 height 25
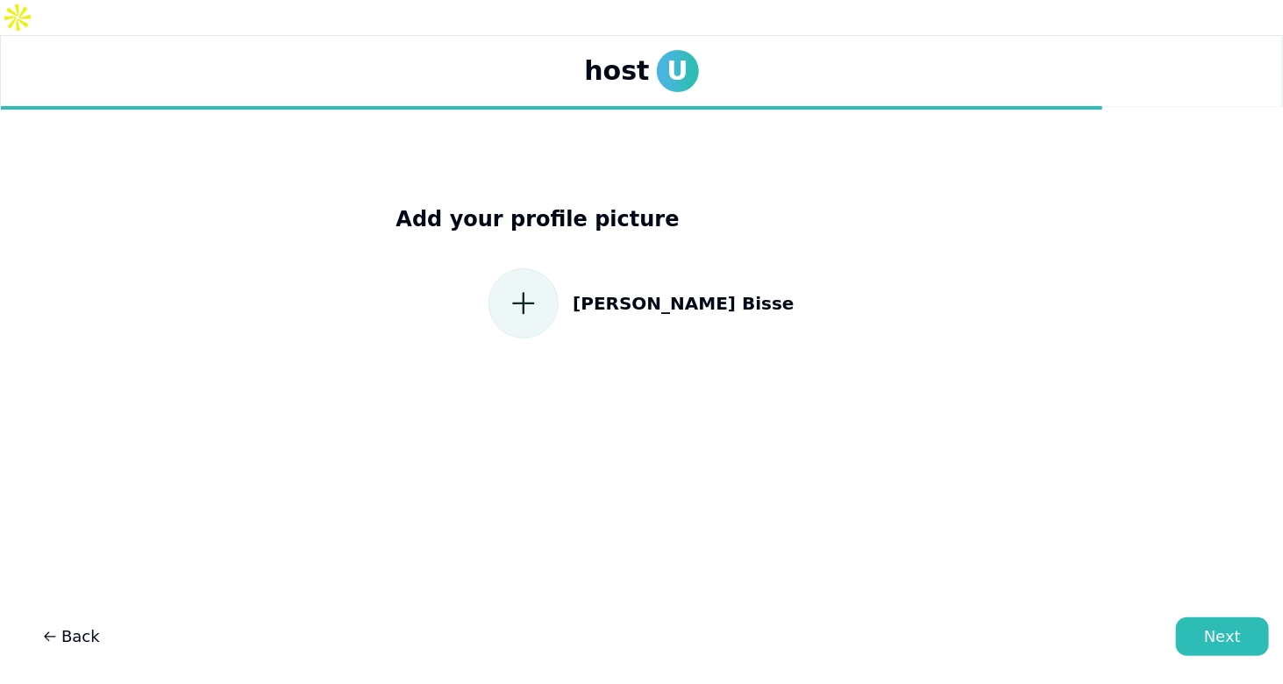
click at [559, 268] on form at bounding box center [523, 303] width 70 height 70
click at [539, 288] on icon at bounding box center [524, 304] width 32 height 32
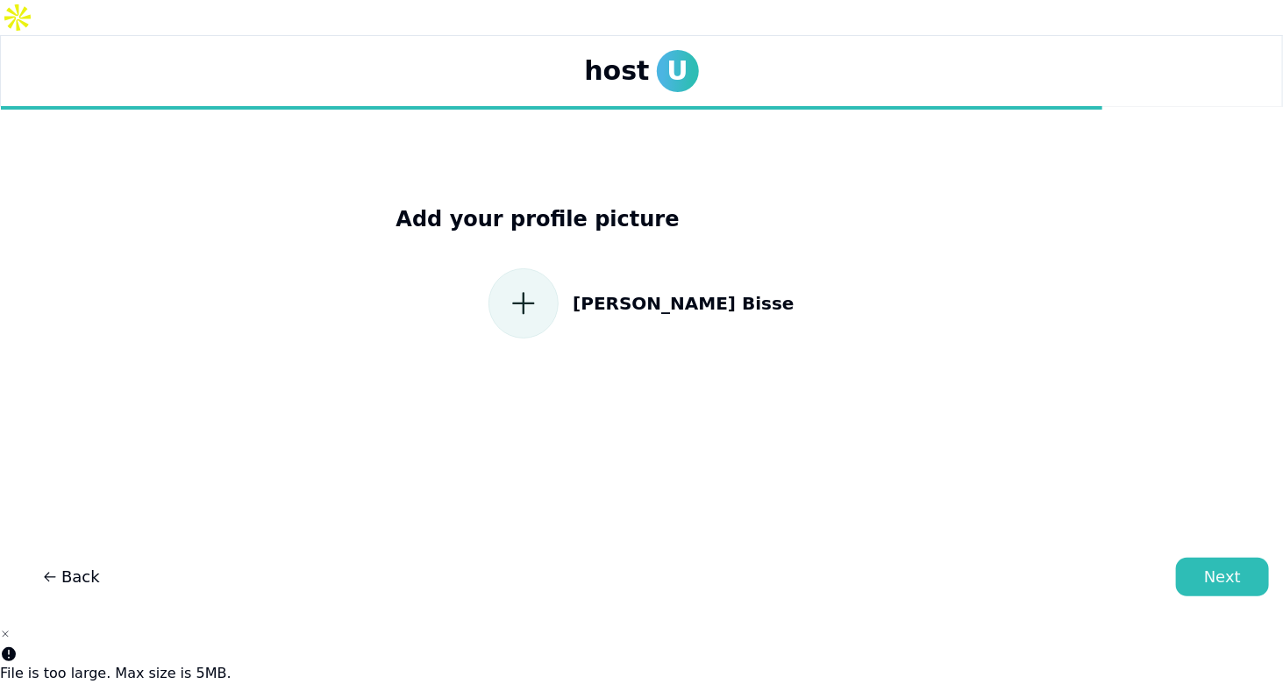
click at [539, 288] on icon at bounding box center [524, 304] width 32 height 32
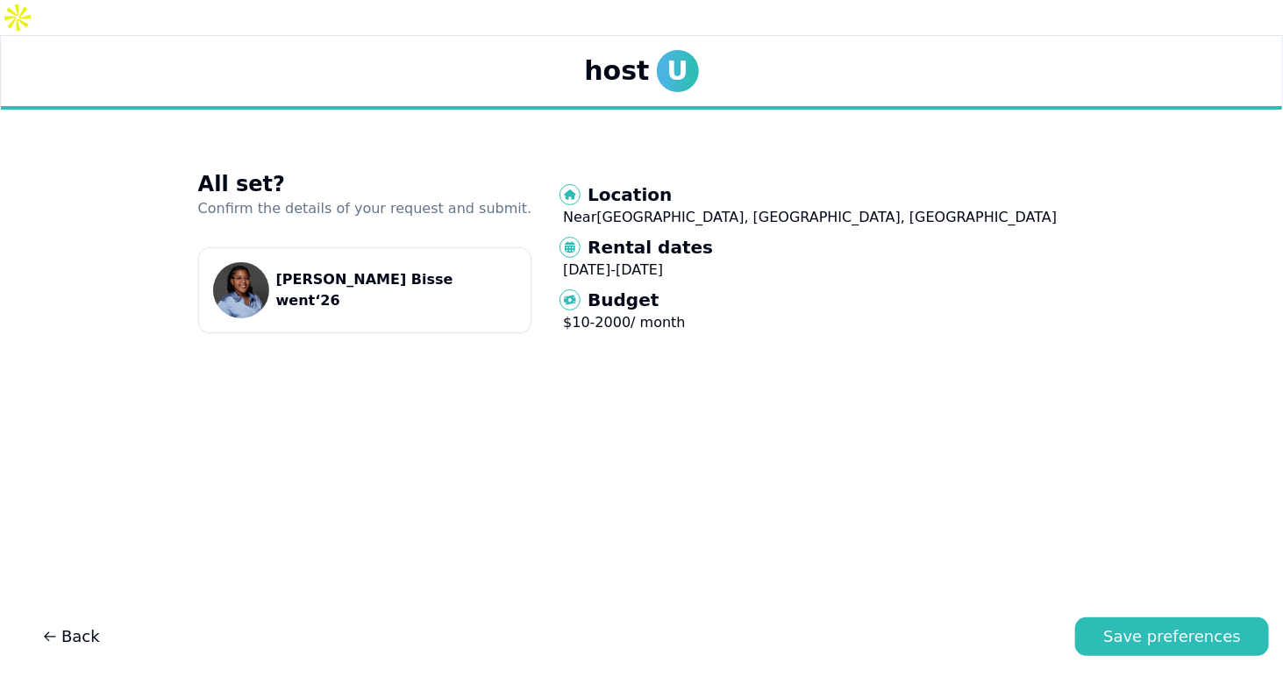
click at [453, 290] on p "went ‘ 26" at bounding box center [364, 300] width 177 height 21
click at [1198, 635] on div "Save preferences" at bounding box center [1172, 636] width 138 height 25
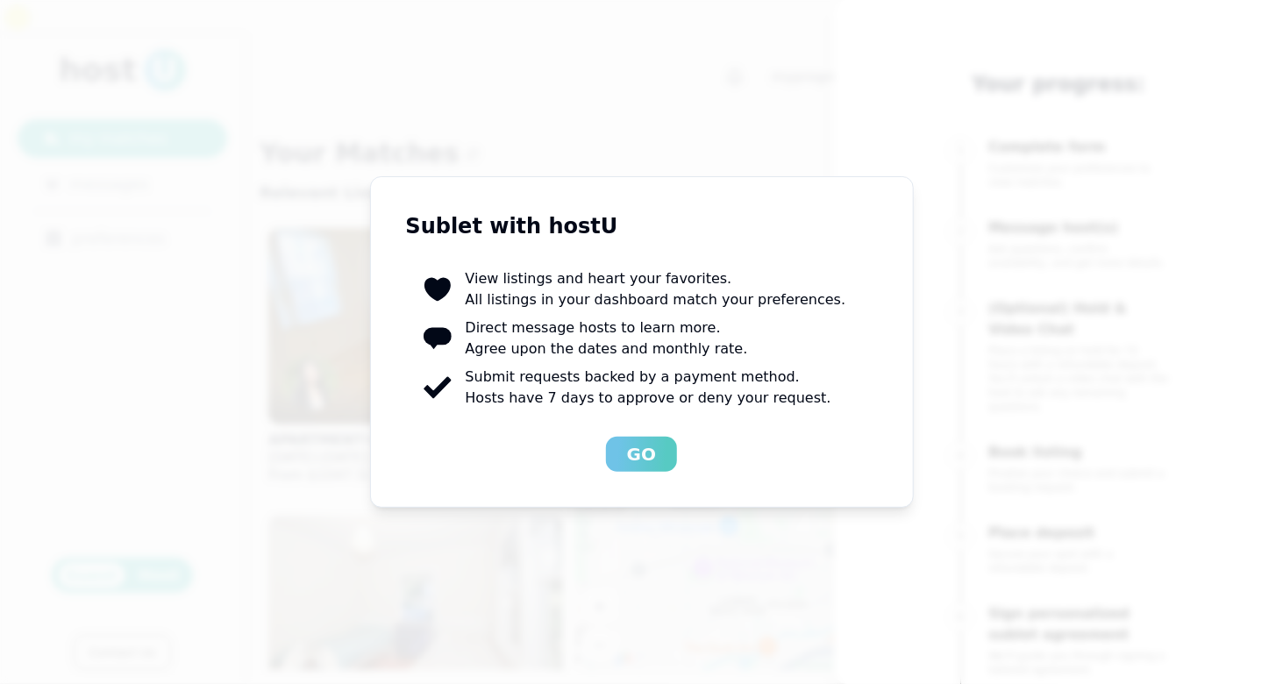
click at [621, 450] on button "Go" at bounding box center [641, 454] width 71 height 35
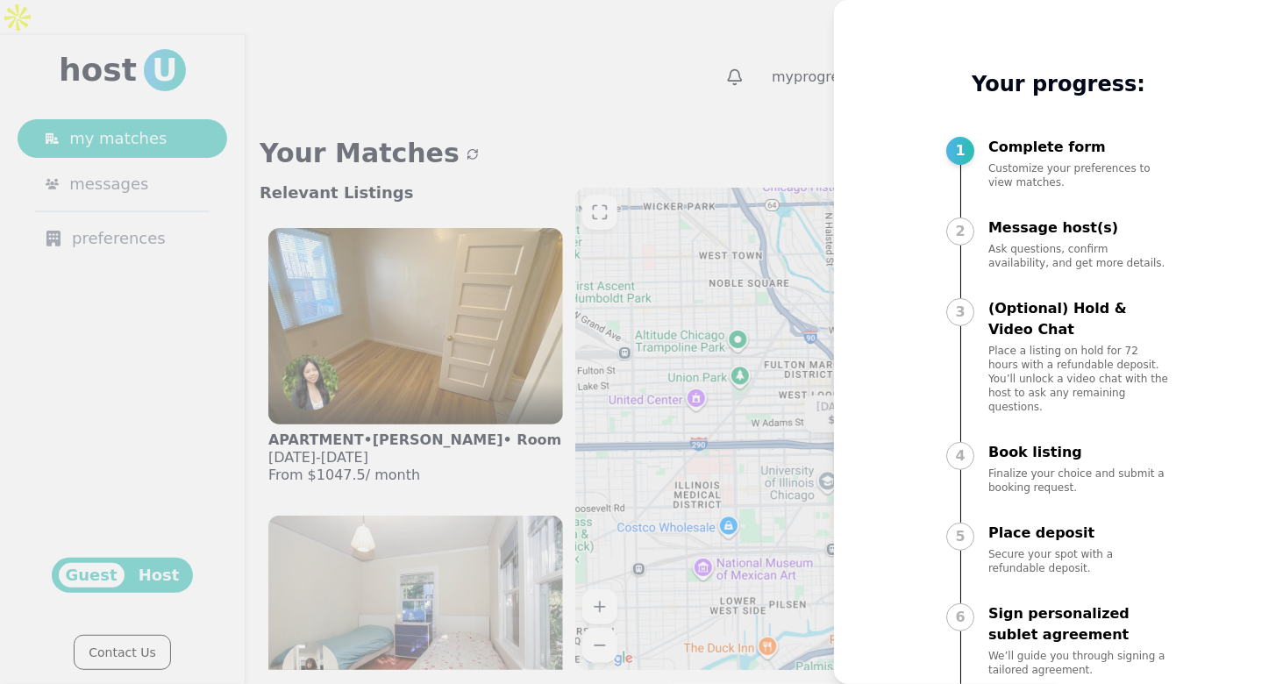
scroll to position [88, 0]
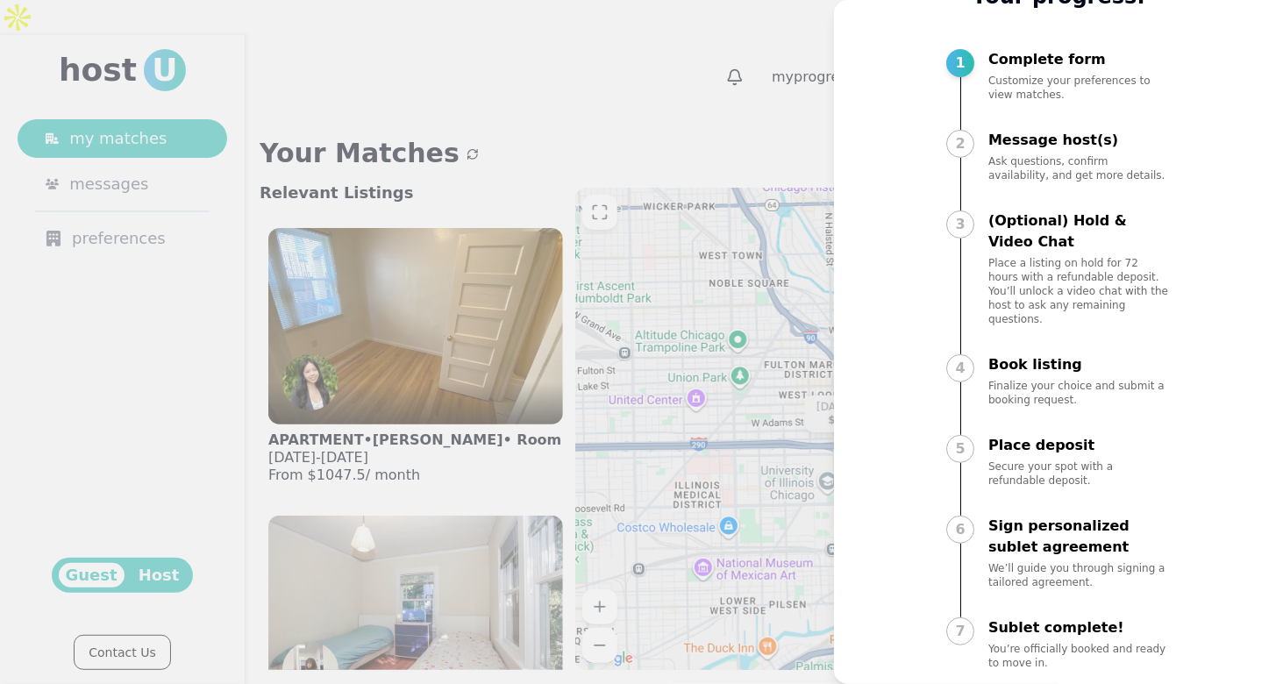
click at [962, 140] on div "2" at bounding box center [960, 144] width 28 height 28
click at [321, 338] on div at bounding box center [641, 342] width 1283 height 684
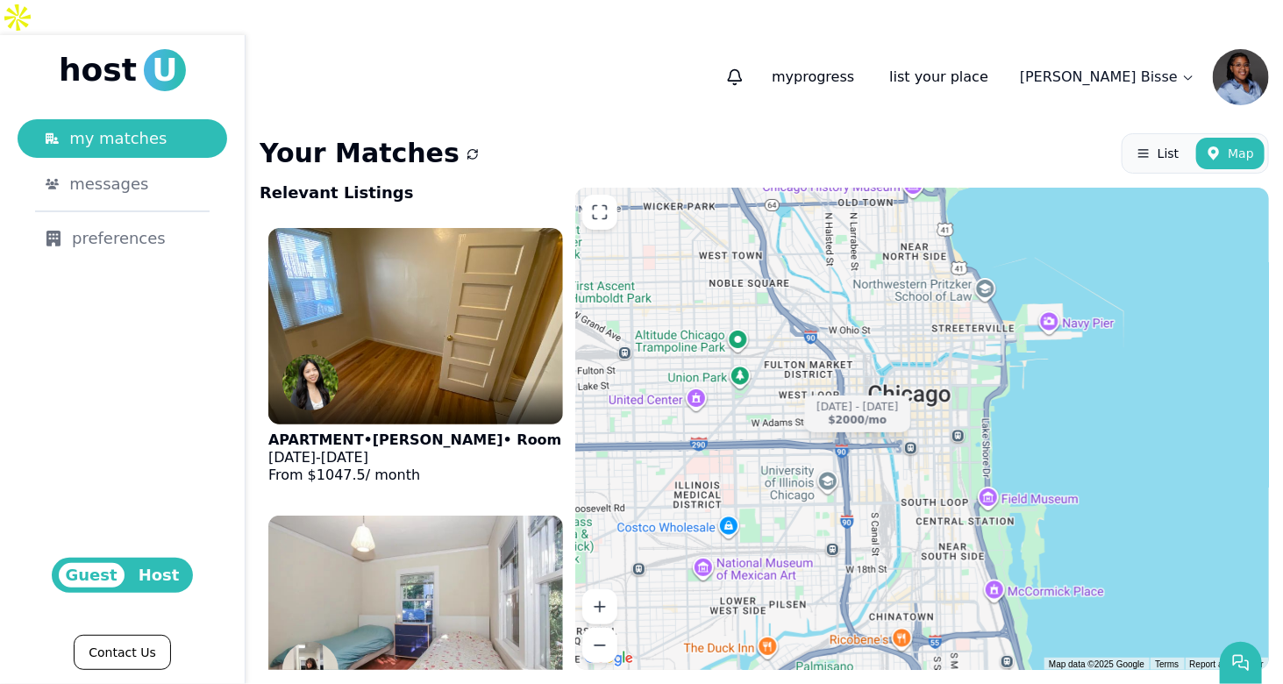
click at [1258, 49] on img at bounding box center [1241, 77] width 56 height 56
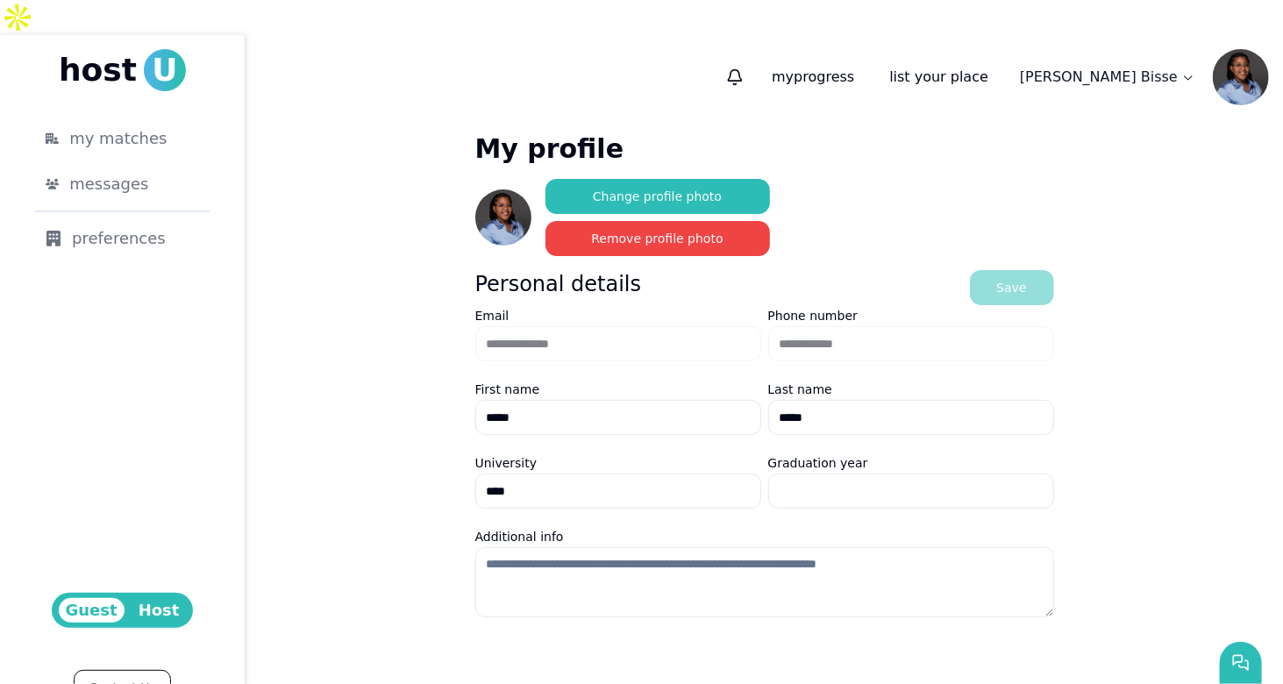
click at [653, 474] on input "****" at bounding box center [618, 491] width 286 height 35
type input "**********"
click at [996, 279] on div "Save" at bounding box center [1011, 288] width 30 height 18
click at [106, 126] on span "my matches" at bounding box center [117, 138] width 97 height 25
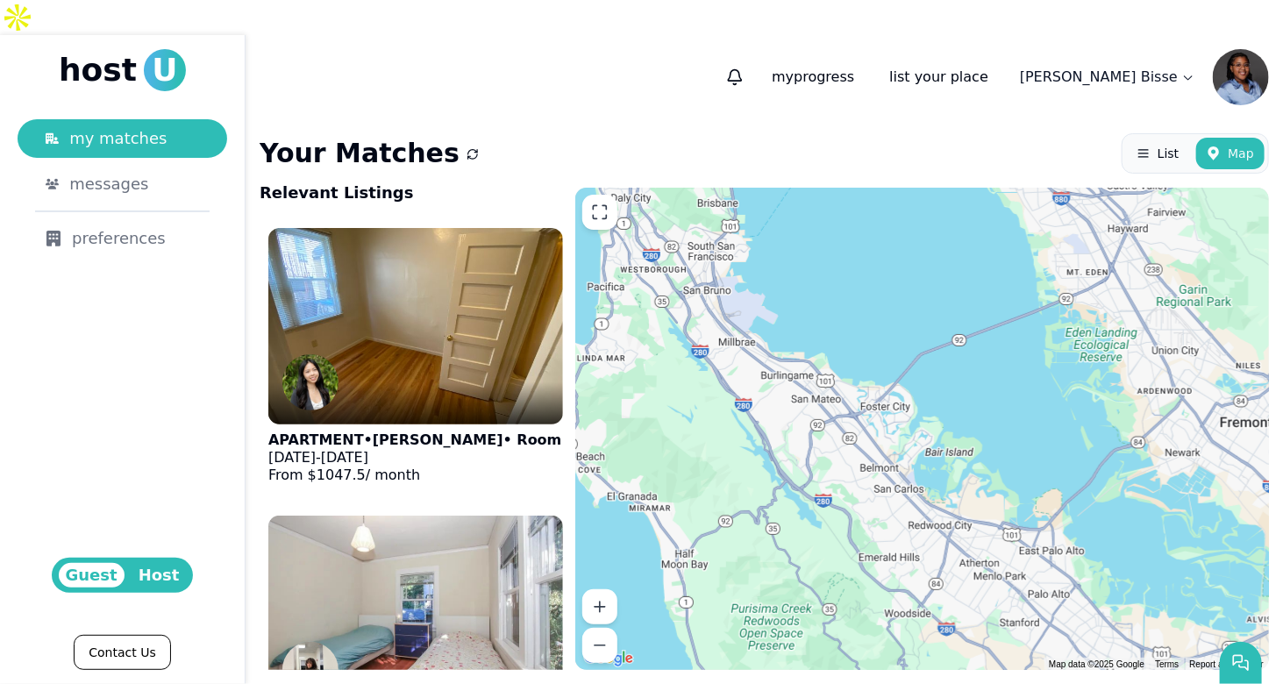
drag, startPoint x: 753, startPoint y: 385, endPoint x: 862, endPoint y: 391, distance: 108.9
click at [862, 391] on div "[DATE] - [DATE] $1250 /[DATE] - [DATE] $1048 /[DATE]-[DATE] $2900 /[DATE] - [DA…" at bounding box center [922, 429] width 694 height 482
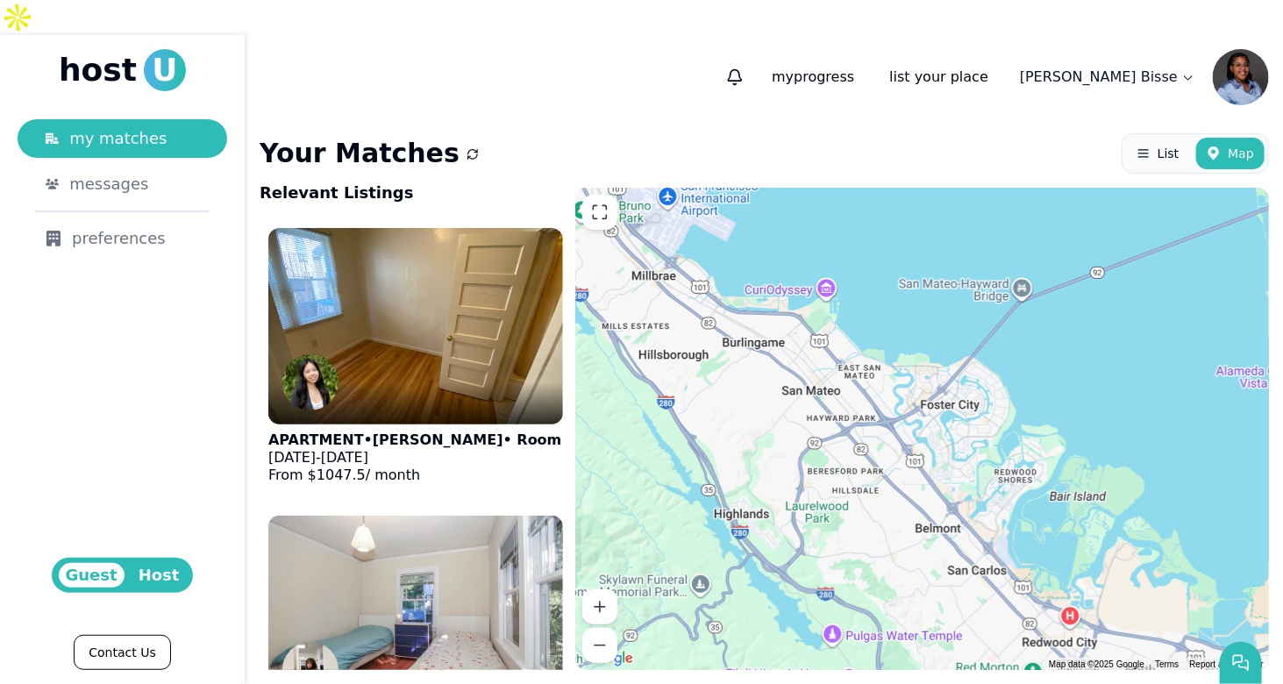
drag, startPoint x: 865, startPoint y: 389, endPoint x: 894, endPoint y: 402, distance: 32.2
click at [894, 402] on div "[DATE] - [DATE] $1250 /[DATE] - [DATE] $1048 /[DATE]-[DATE] $2900 /[DATE] - [DA…" at bounding box center [922, 429] width 694 height 482
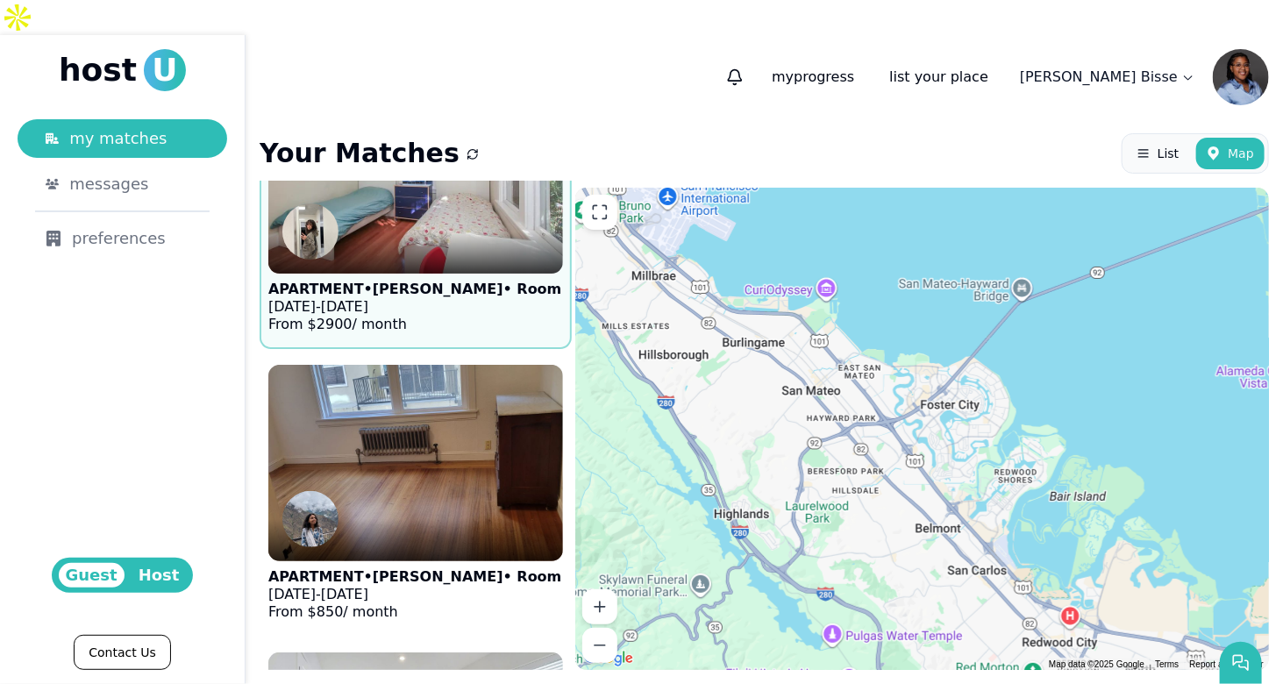
scroll to position [88, 0]
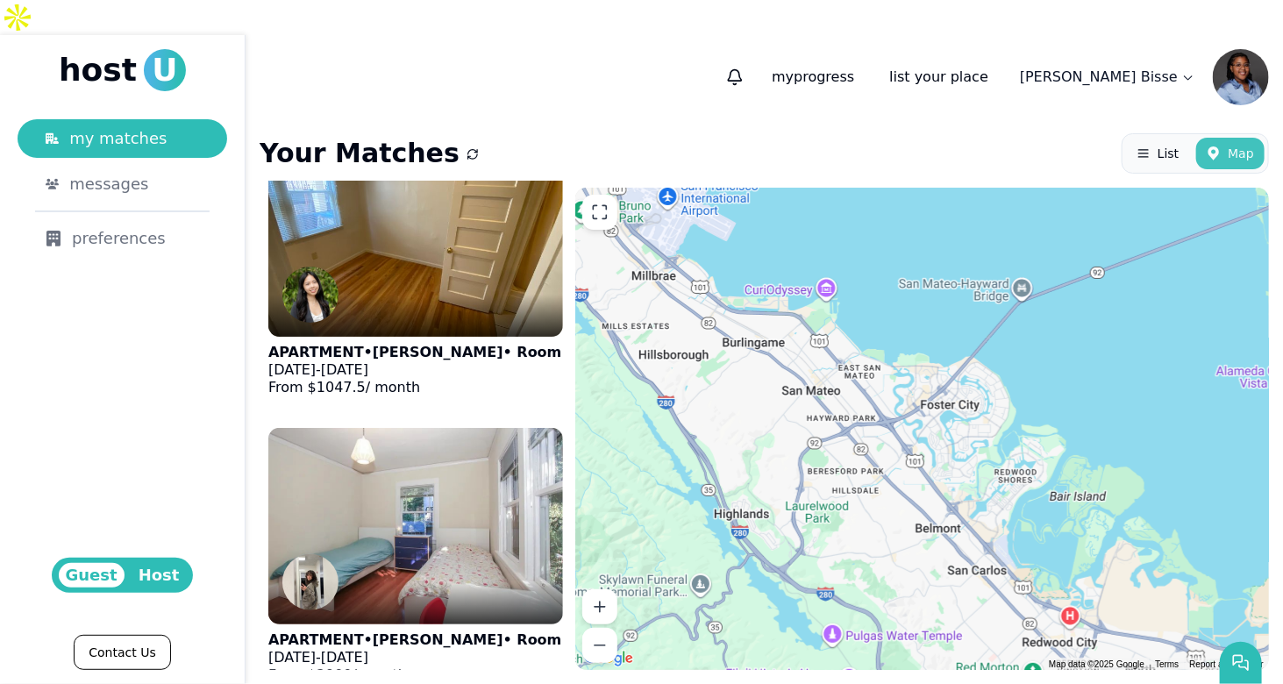
click at [1229, 138] on button "Map" at bounding box center [1230, 154] width 68 height 32
click at [607, 203] on icon at bounding box center [600, 212] width 18 height 18
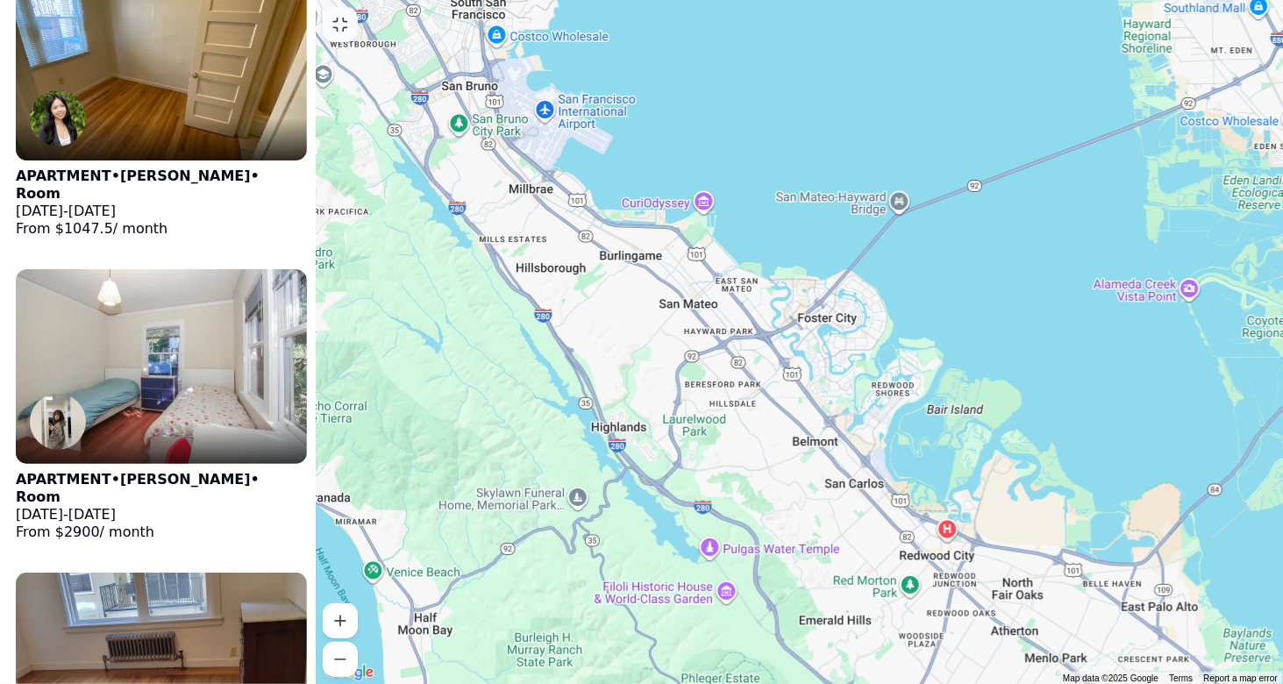
click at [335, 19] on icon at bounding box center [340, 25] width 18 height 18
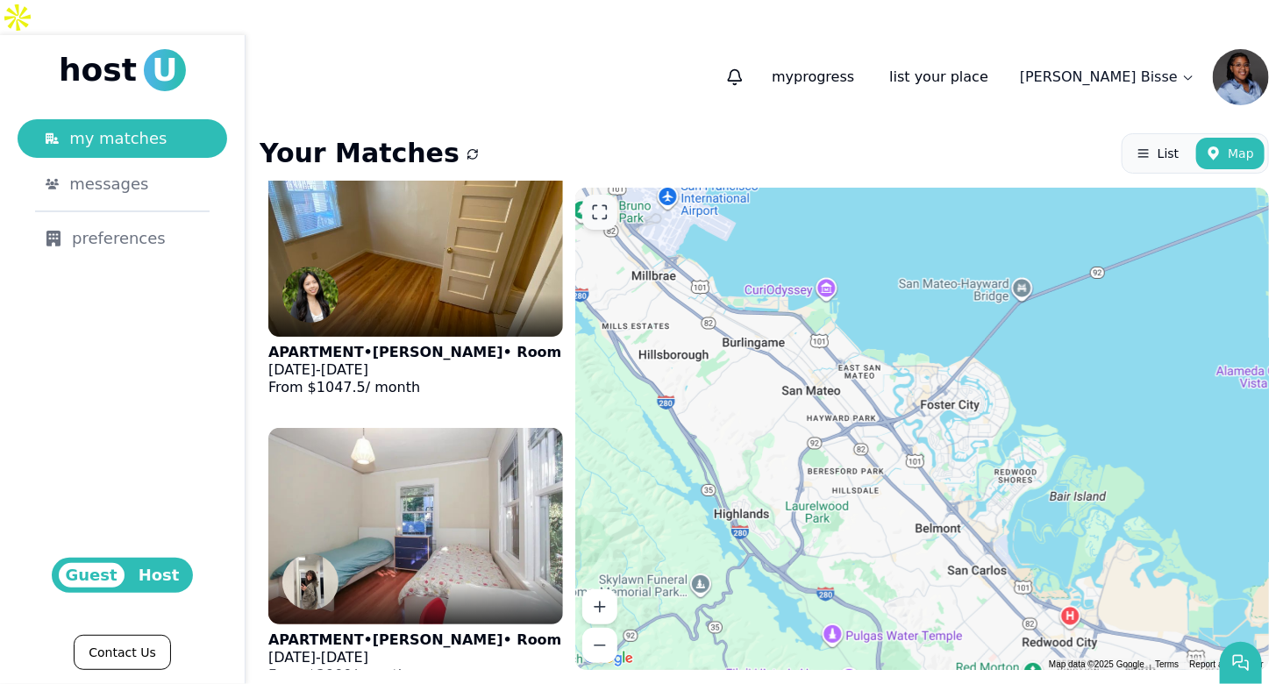
click at [444, 133] on div "Your Matches List Map" at bounding box center [764, 153] width 1009 height 40
click at [466, 147] on icon "submit" at bounding box center [472, 153] width 13 height 13
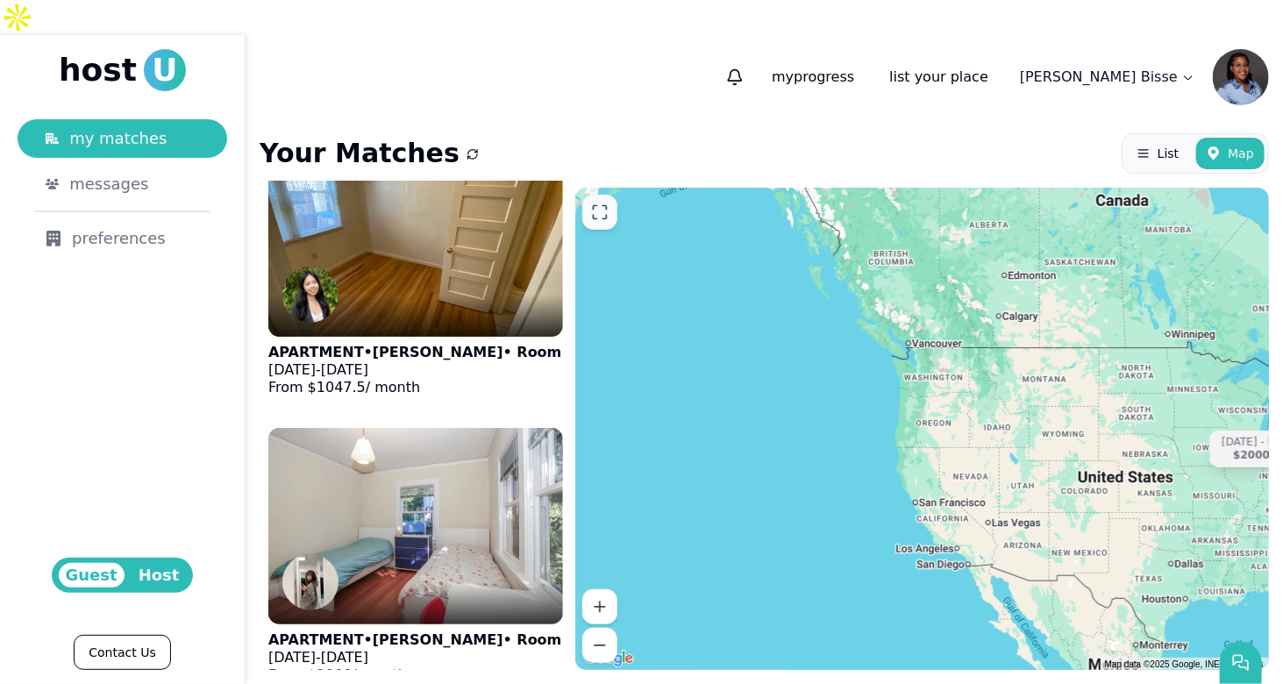
drag, startPoint x: 787, startPoint y: 432, endPoint x: 1156, endPoint y: 444, distance: 369.4
click at [1156, 444] on div "[DATE] - [DATE] $2000 /mo" at bounding box center [922, 429] width 694 height 482
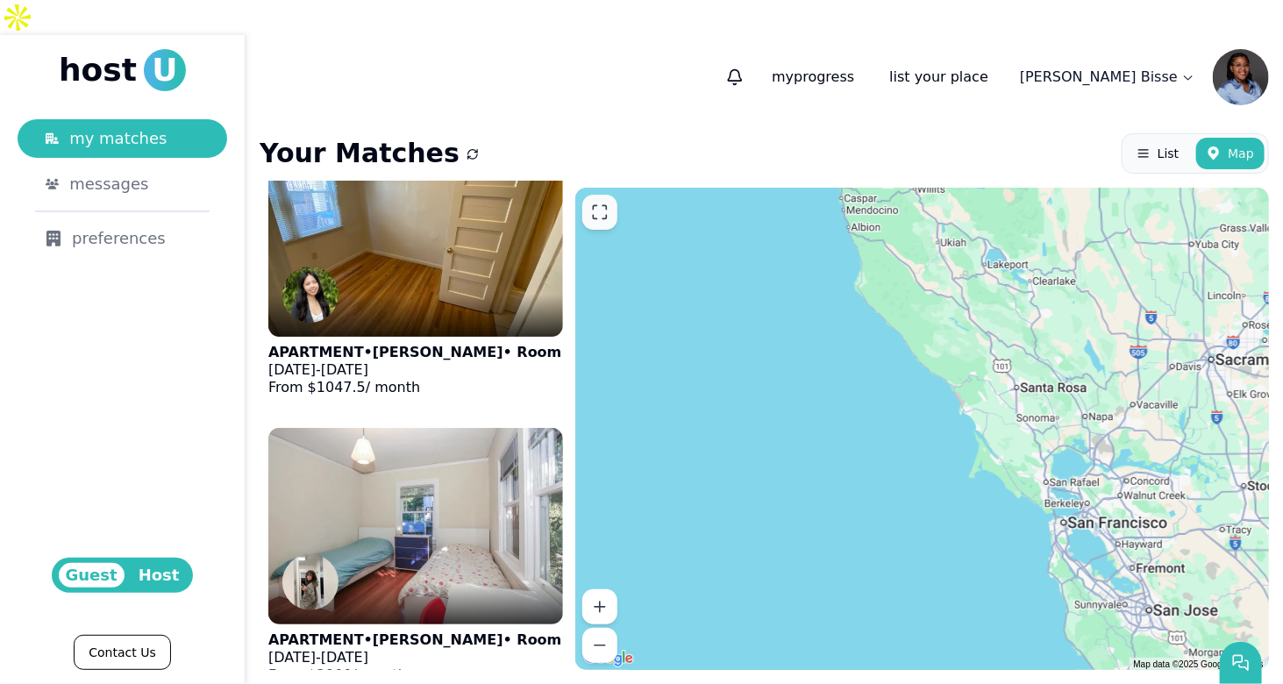
drag, startPoint x: 782, startPoint y: 452, endPoint x: 1069, endPoint y: 73, distance: 475.1
click at [1070, 73] on div "my progress list your place [PERSON_NAME] Your Matches List Map Relevant Listin…" at bounding box center [764, 359] width 1037 height 649
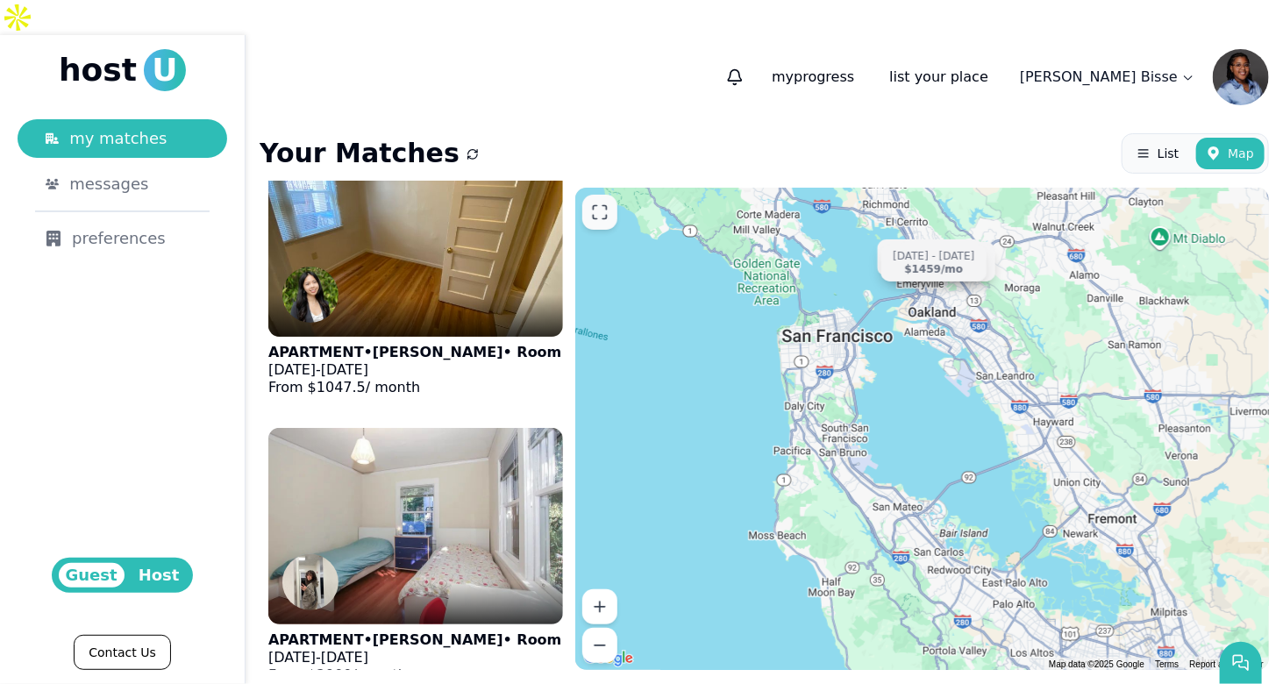
drag, startPoint x: 759, startPoint y: 459, endPoint x: 923, endPoint y: 92, distance: 401.6
click at [923, 119] on div "Your Matches List Map Relevant Listings APARTMENT • [PERSON_NAME] • Room [DATE]…" at bounding box center [764, 401] width 1037 height 565
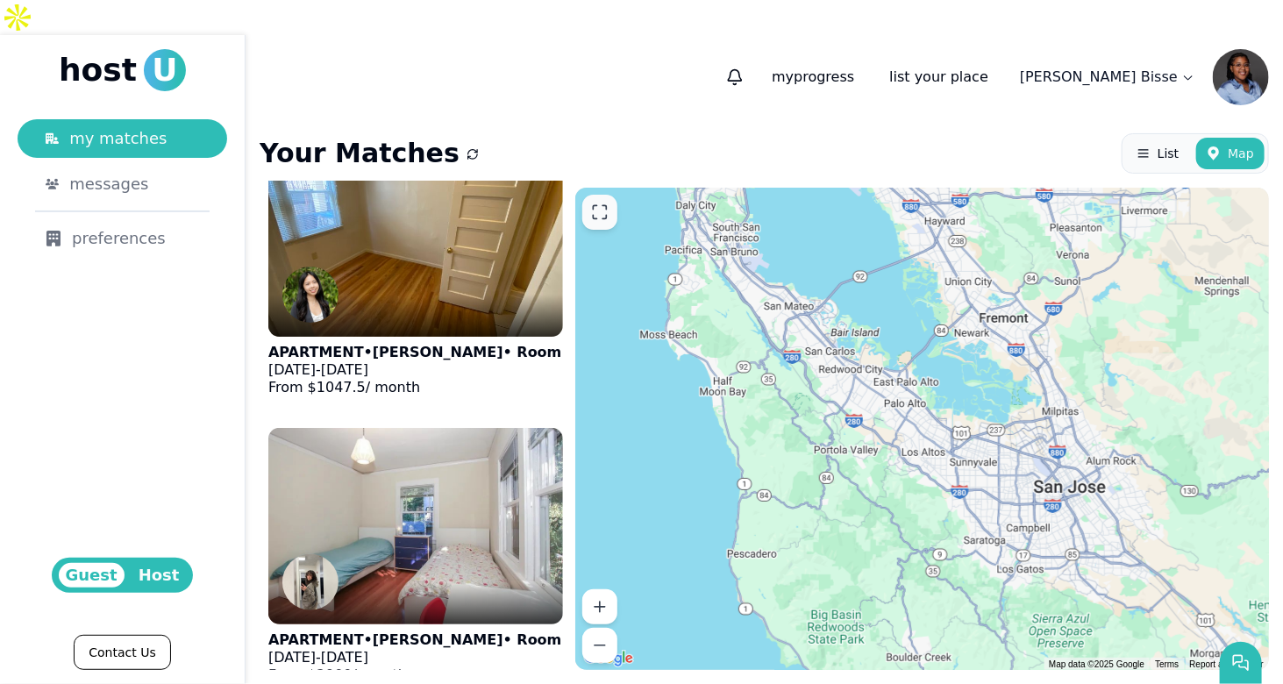
drag, startPoint x: 978, startPoint y: 492, endPoint x: 866, endPoint y: 296, distance: 226.2
click at [866, 296] on div "[DATE] - [DATE] $1048 /[DATE]-[DATE] $2900 /[DATE] - [DATE] $925 /[DATE] - [DAT…" at bounding box center [922, 429] width 694 height 482
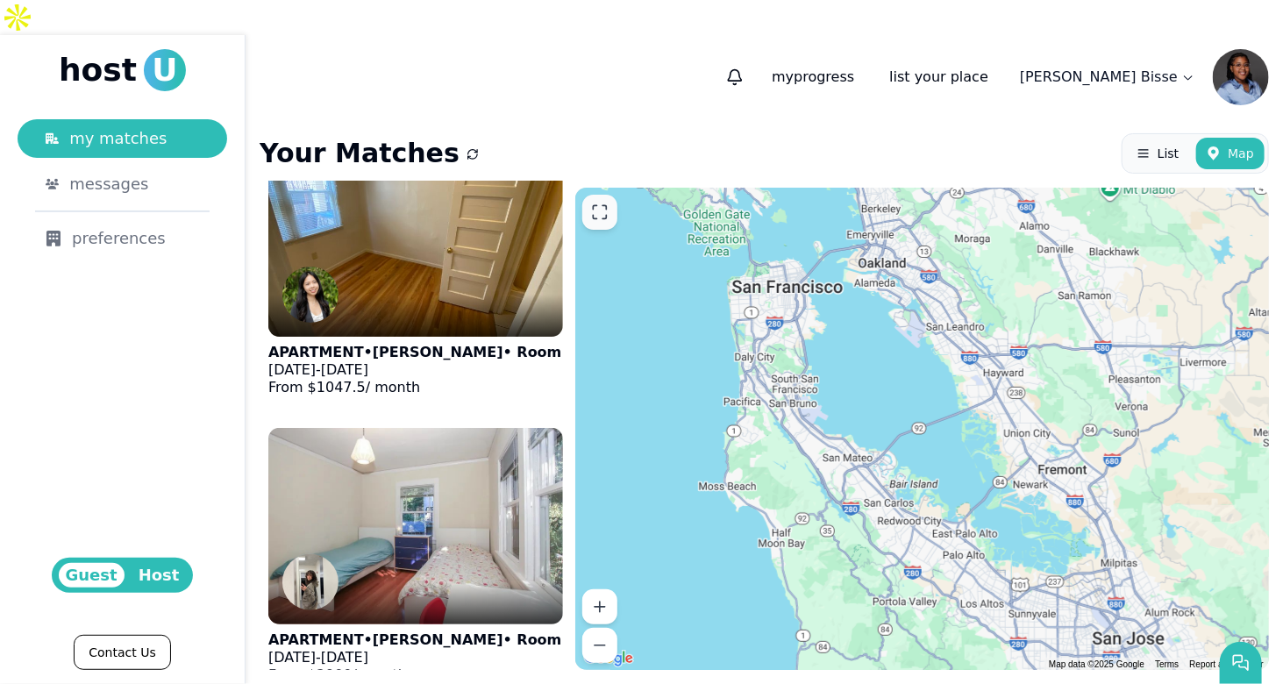
drag, startPoint x: 778, startPoint y: 346, endPoint x: 844, endPoint y: 504, distance: 171.8
click at [844, 504] on div at bounding box center [922, 429] width 694 height 482
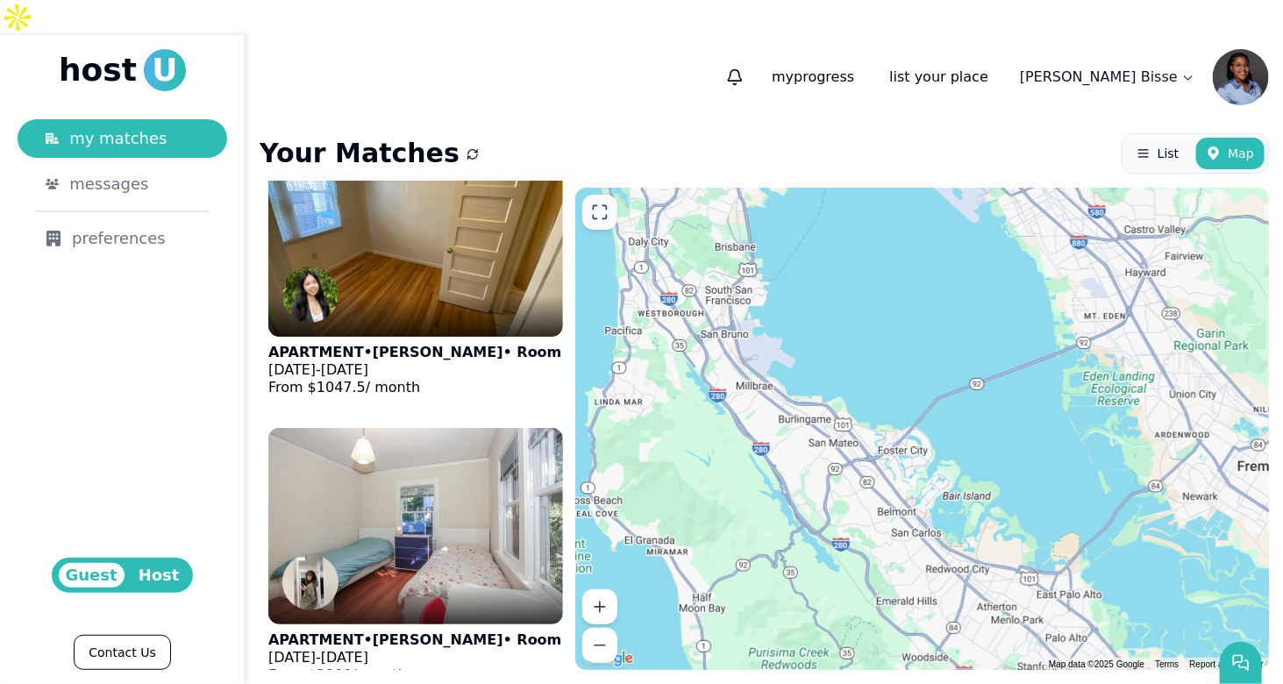
click at [856, 436] on div "[DATE] - [DATE] $1048 /[DATE]-[DATE] $2900 /[DATE] - [DATE] $850 /[DATE] - [DAT…" at bounding box center [922, 429] width 694 height 482
click at [802, 402] on div at bounding box center [922, 429] width 694 height 482
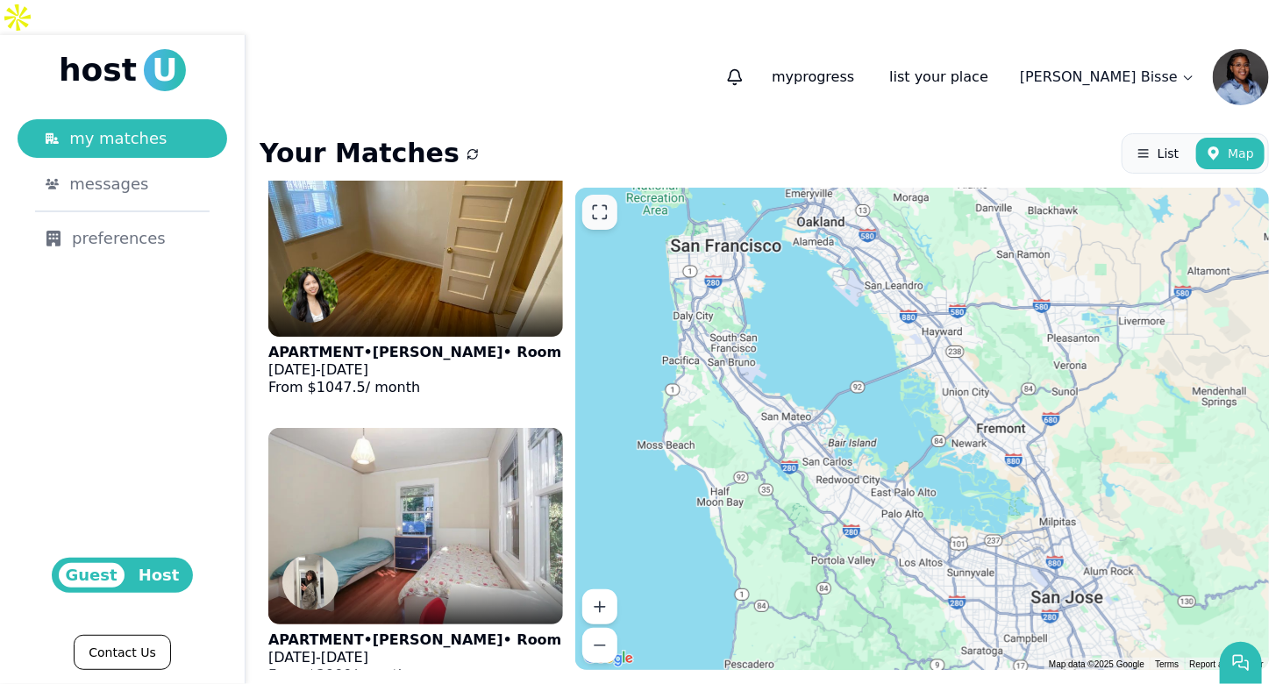
click at [651, 332] on div at bounding box center [922, 429] width 694 height 482
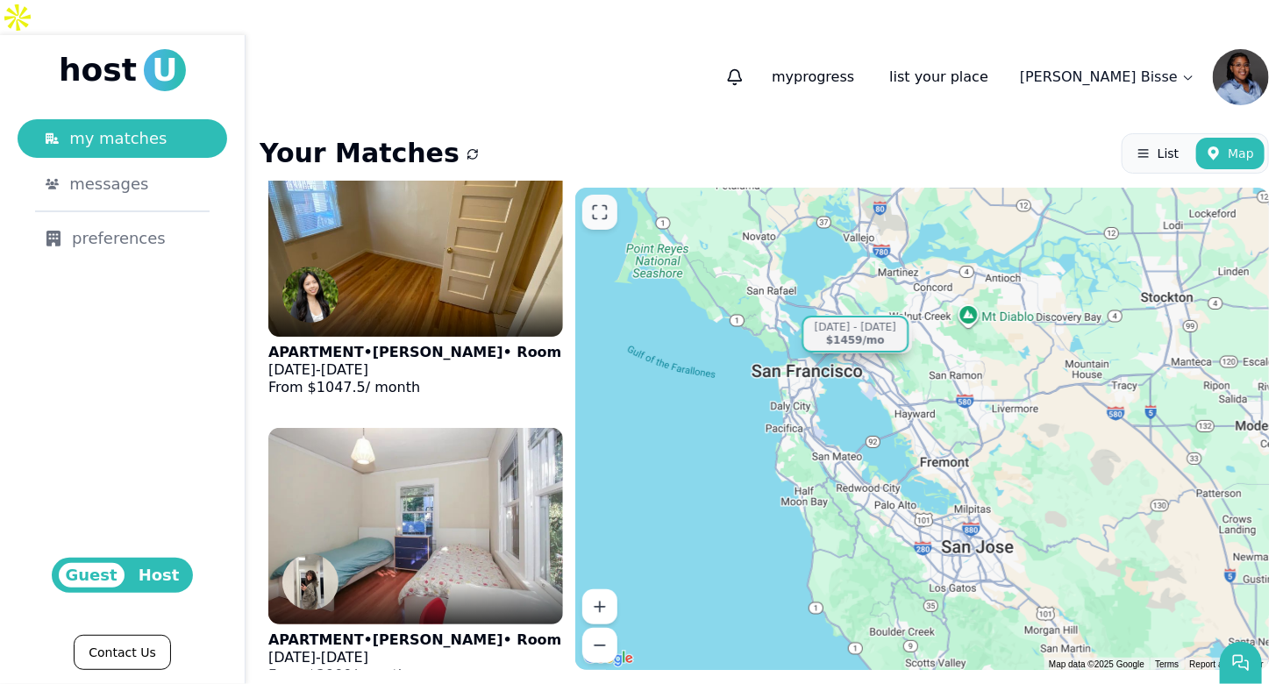
click at [867, 321] on div "[DATE] - [DATE]" at bounding box center [855, 327] width 82 height 13
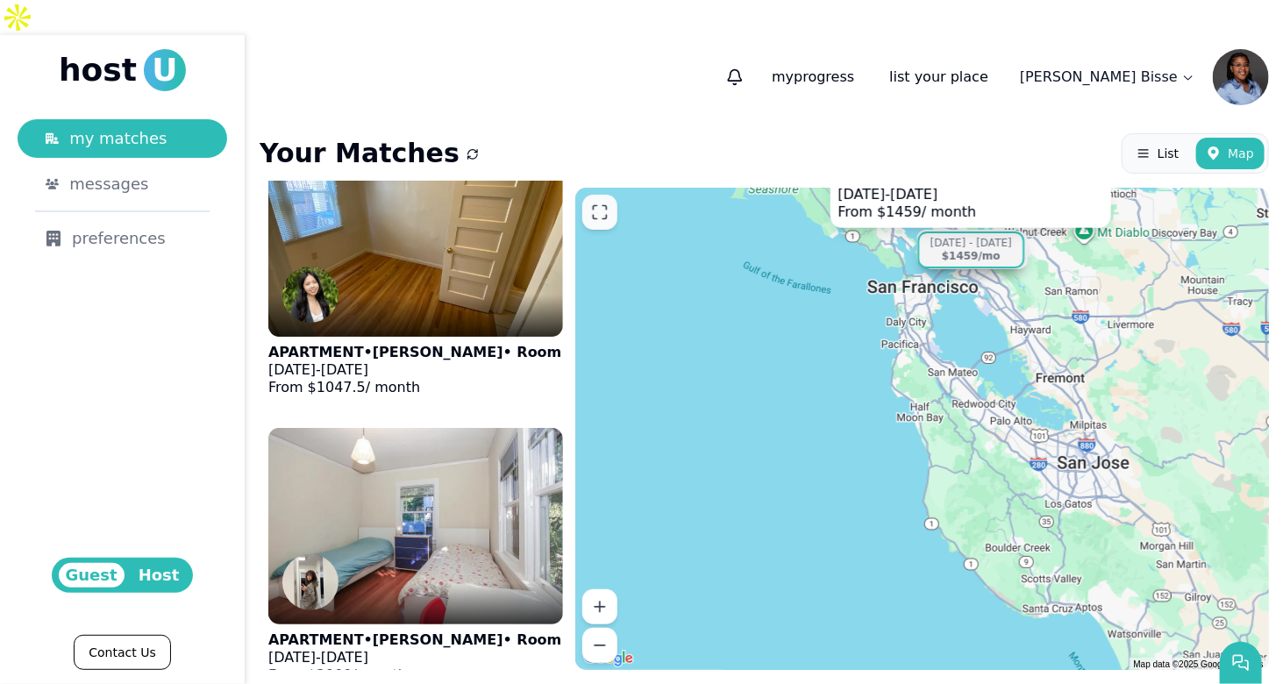
drag, startPoint x: 941, startPoint y: 452, endPoint x: 1038, endPoint y: 337, distance: 150.6
click at [1039, 338] on div "APARTMENT • [PERSON_NAME] • Room [DATE] - [DATE] From $ 1459 / month [DATE] - […" at bounding box center [922, 429] width 694 height 482
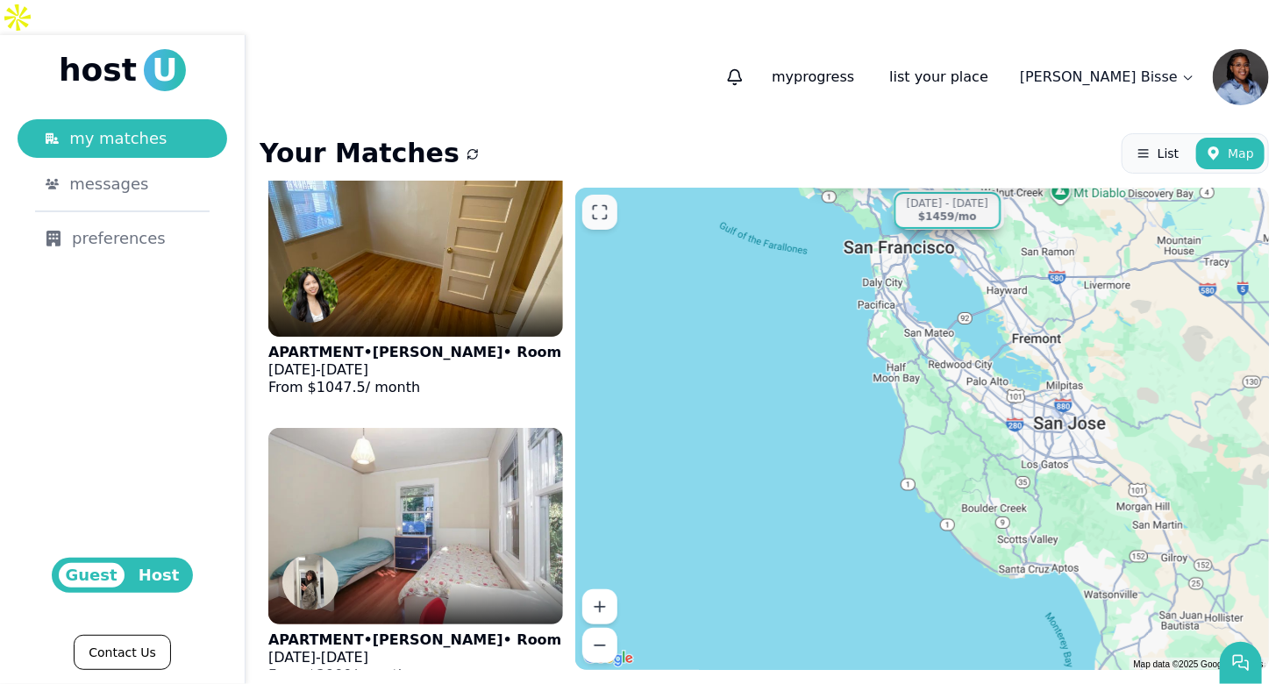
click at [1045, 479] on div "APARTMENT • [PERSON_NAME] • Room [DATE] - [DATE] From $ 1459 / month [DATE] - […" at bounding box center [922, 429] width 694 height 482
click at [1008, 495] on div "APARTMENT • [PERSON_NAME] • Room [DATE] - [DATE] From $ 1459 / month [DATE] - […" at bounding box center [922, 429] width 694 height 482
click at [1153, 138] on button "List" at bounding box center [1157, 154] width 63 height 32
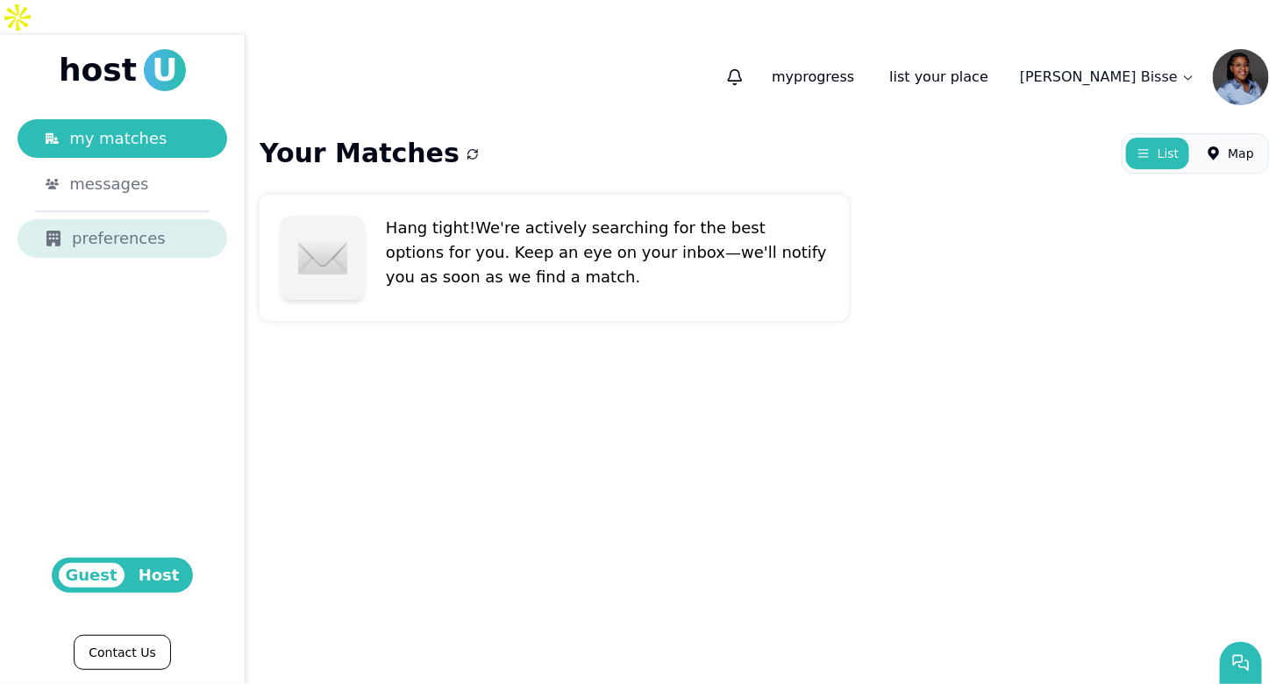
click at [53, 231] on icon at bounding box center [54, 239] width 16 height 16
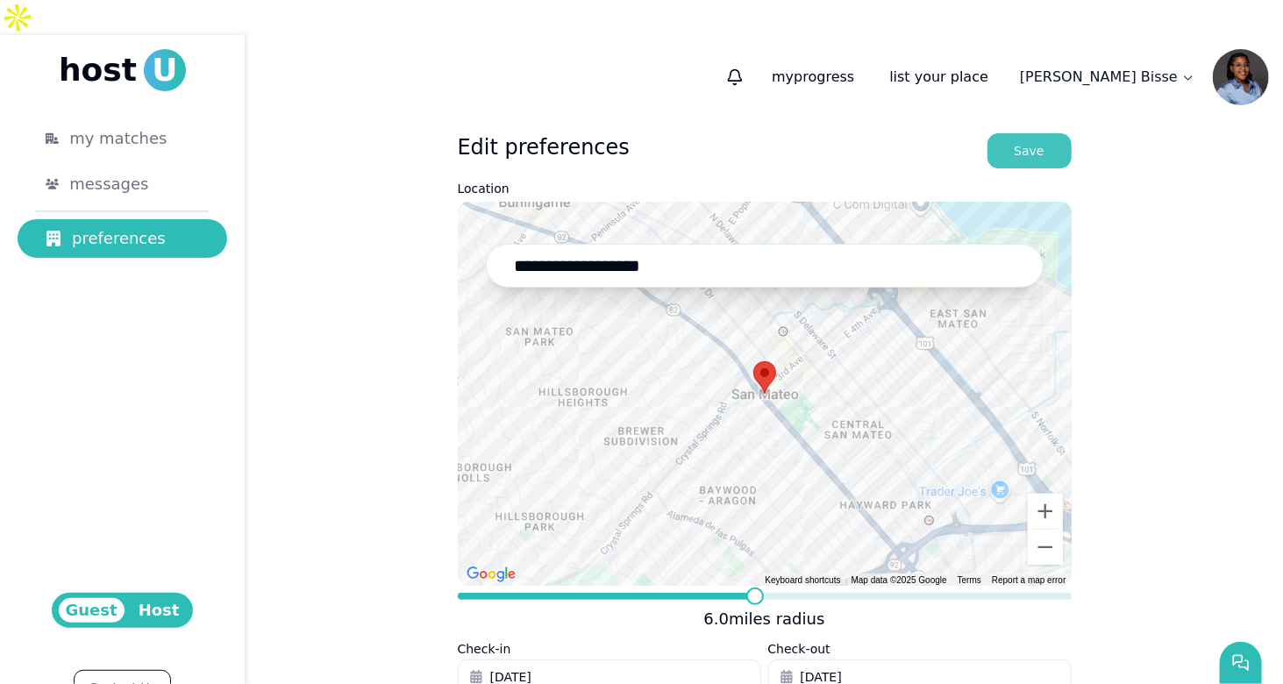
click at [1007, 133] on button "Save" at bounding box center [1029, 150] width 84 height 35
click at [1018, 142] on div "Save" at bounding box center [1029, 151] width 30 height 18
click at [1109, 32] on html "**********" at bounding box center [641, 342] width 1283 height 684
click at [900, 39] on html "**********" at bounding box center [641, 342] width 1283 height 684
click at [868, 60] on p "my progress" at bounding box center [813, 77] width 110 height 35
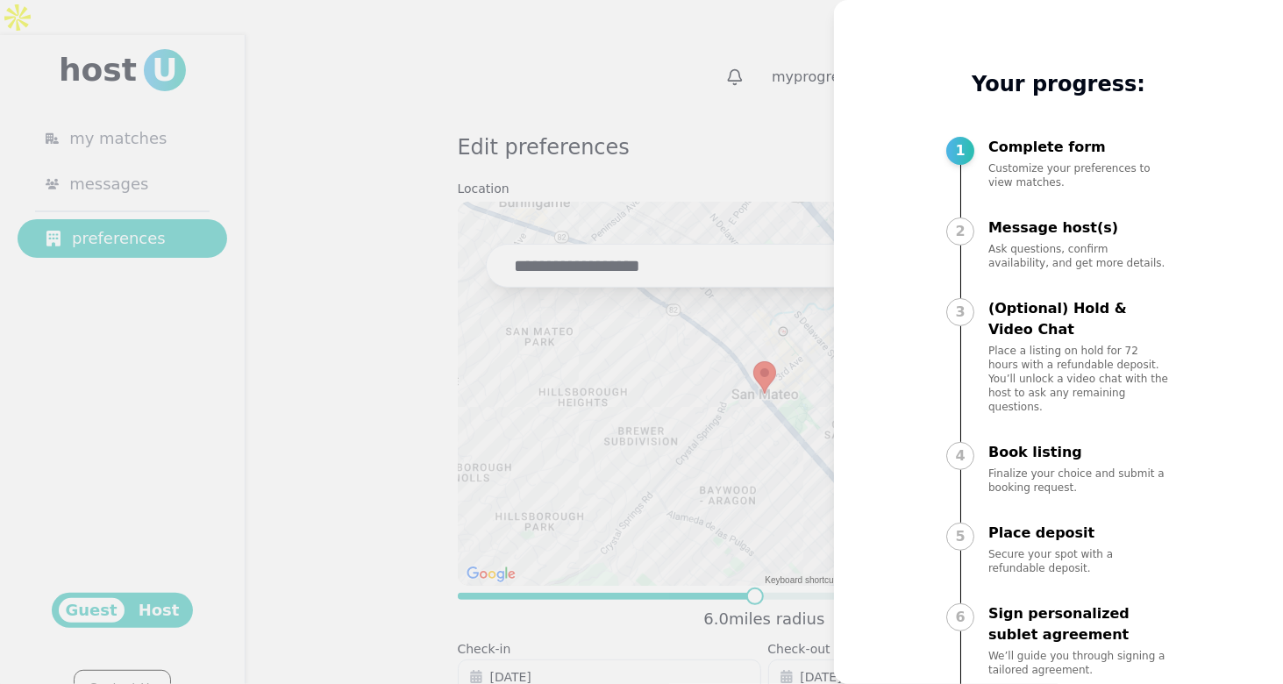
click at [684, 69] on div at bounding box center [641, 342] width 1283 height 684
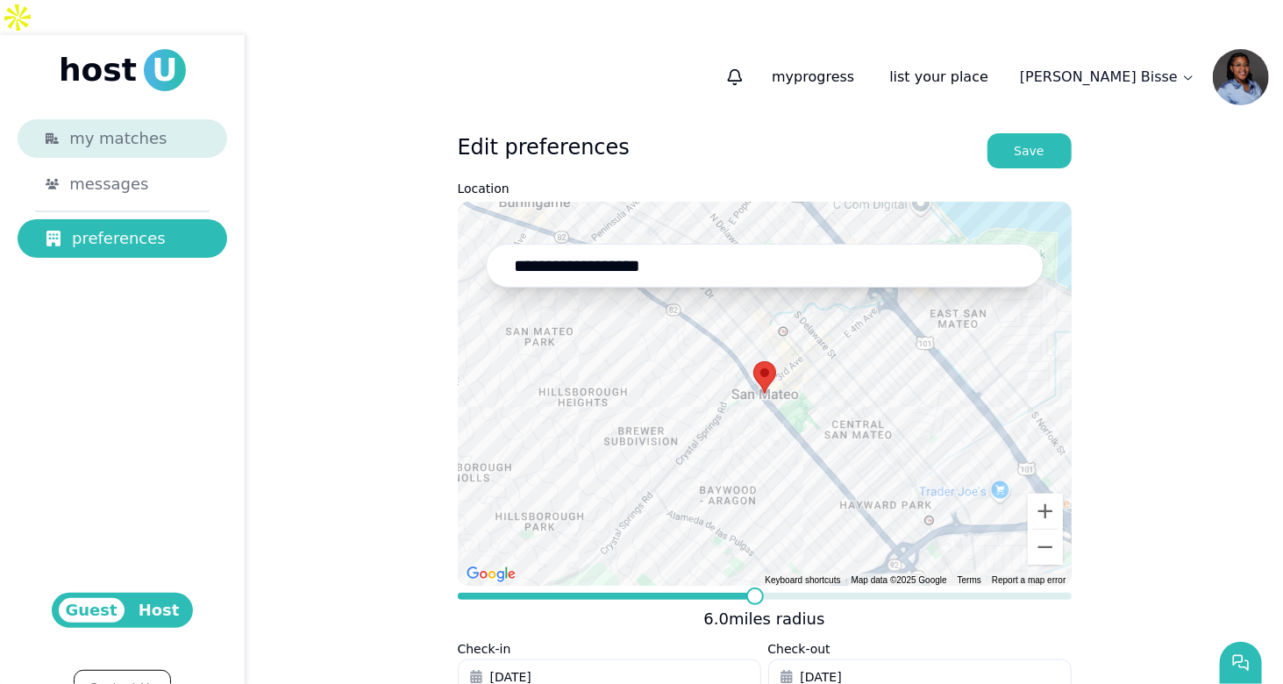
click at [144, 120] on link "my matches" at bounding box center [123, 138] width 210 height 39
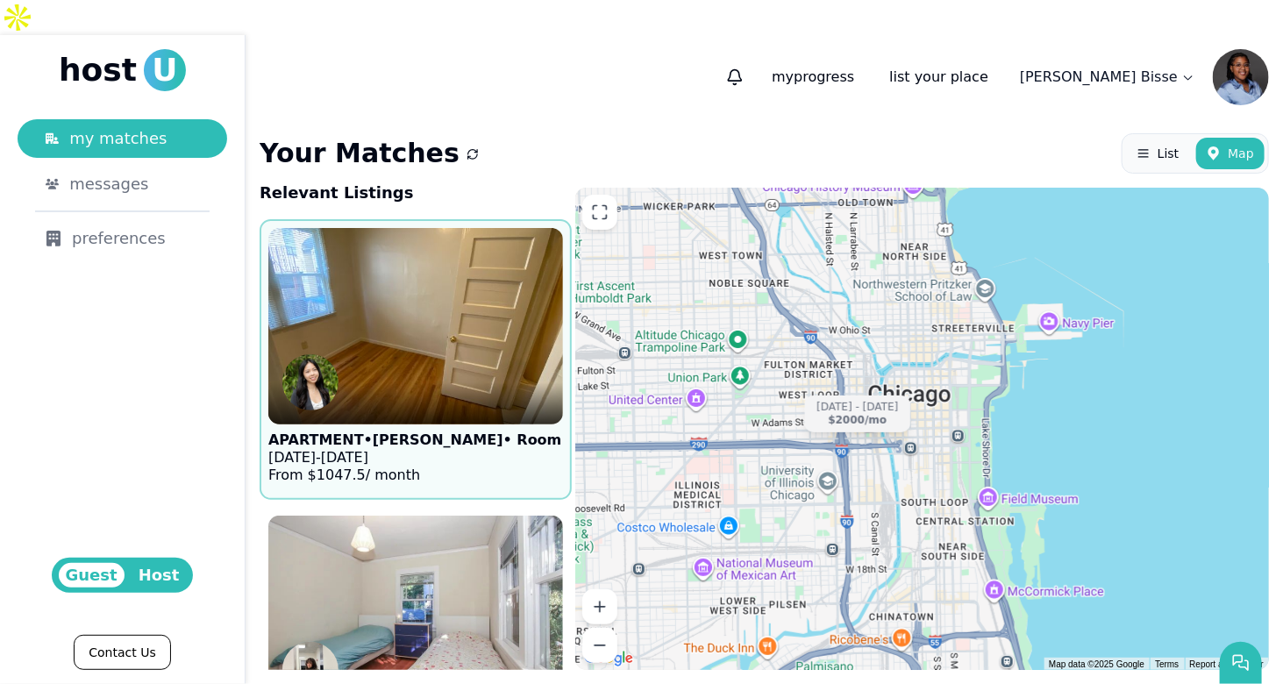
click at [426, 303] on img at bounding box center [415, 326] width 324 height 216
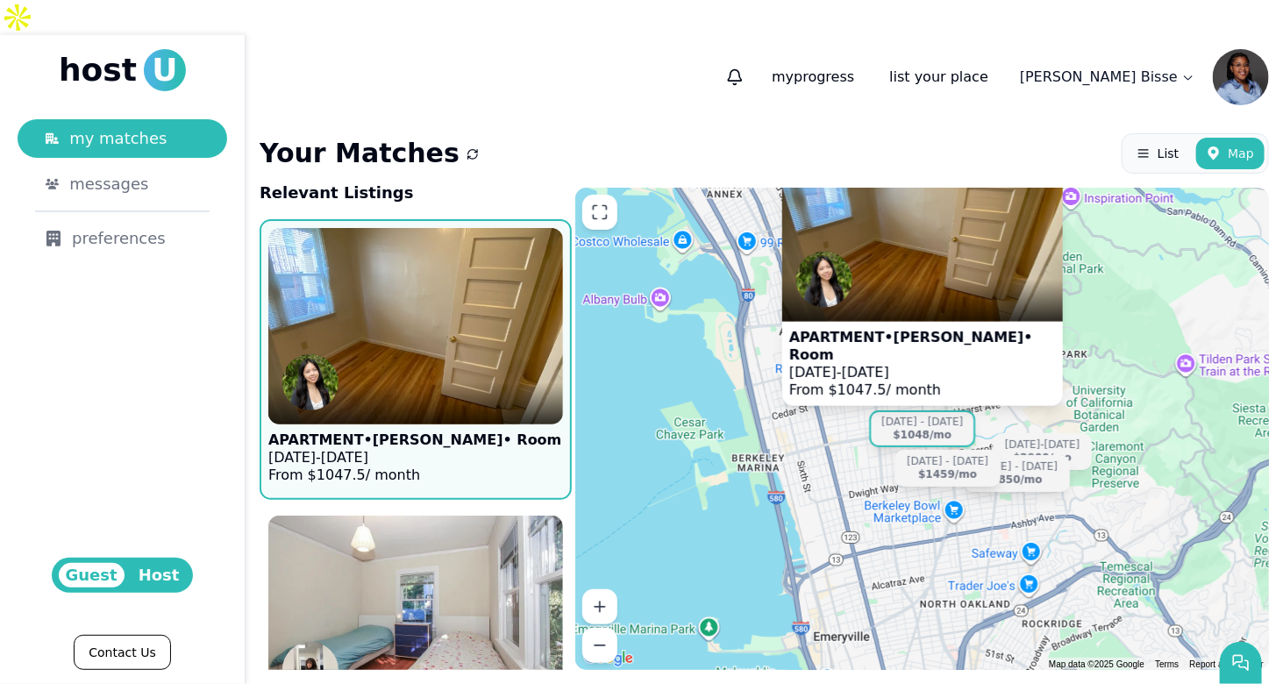
scroll to position [263, 0]
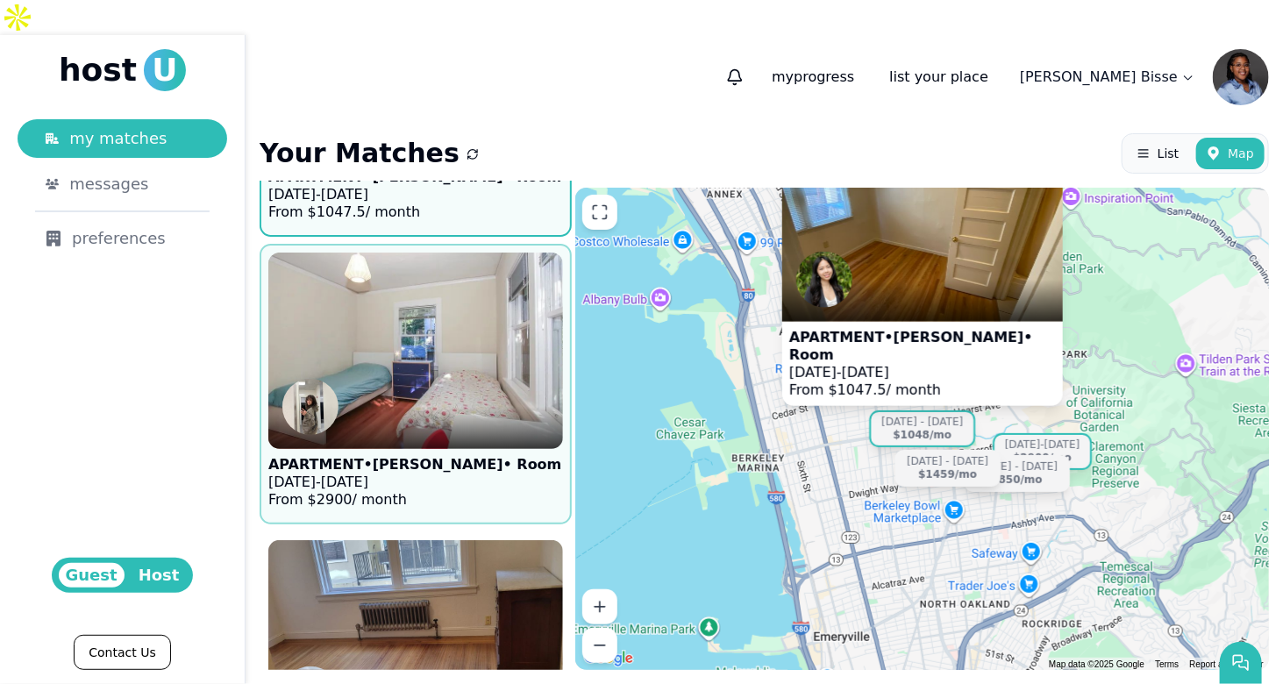
click at [428, 407] on div at bounding box center [415, 428] width 295 height 42
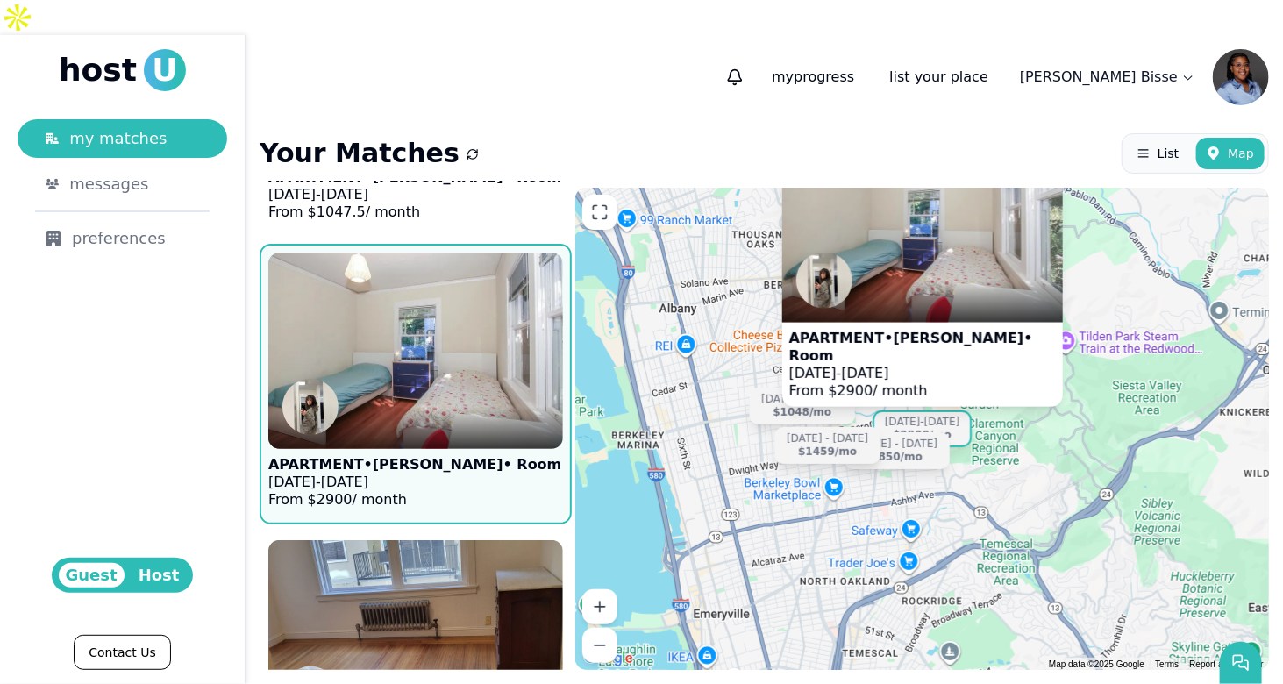
scroll to position [526, 0]
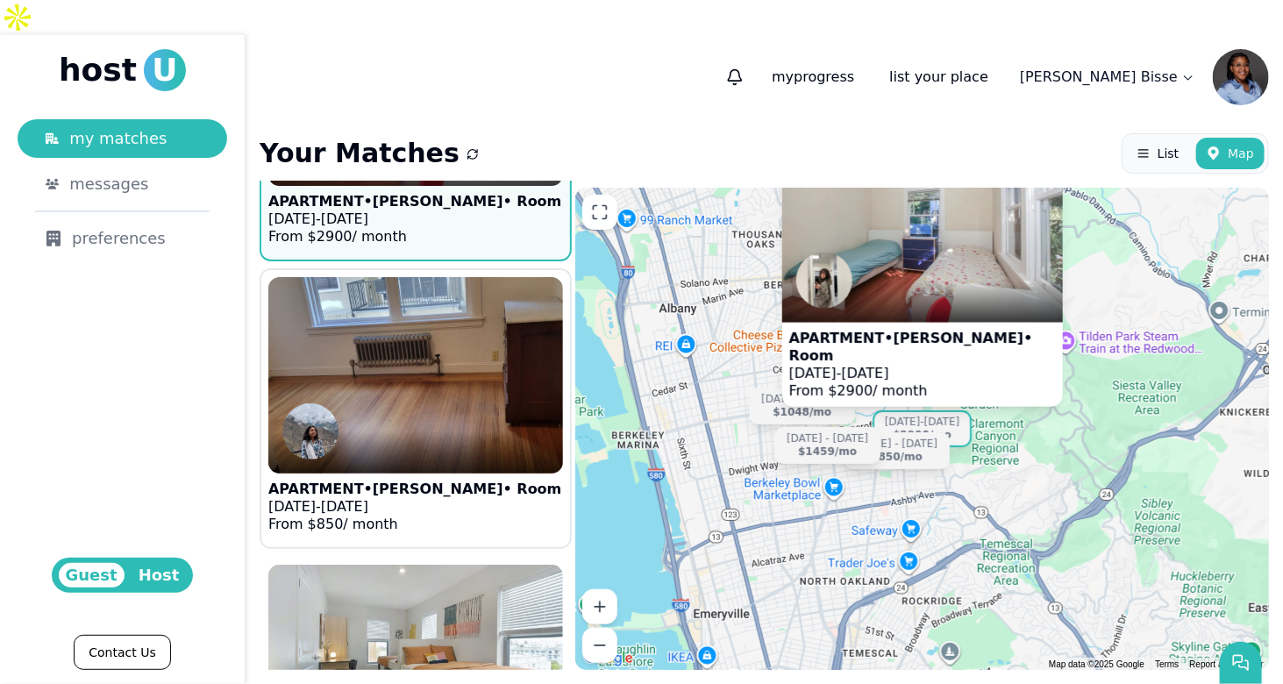
click at [428, 362] on img at bounding box center [415, 375] width 324 height 216
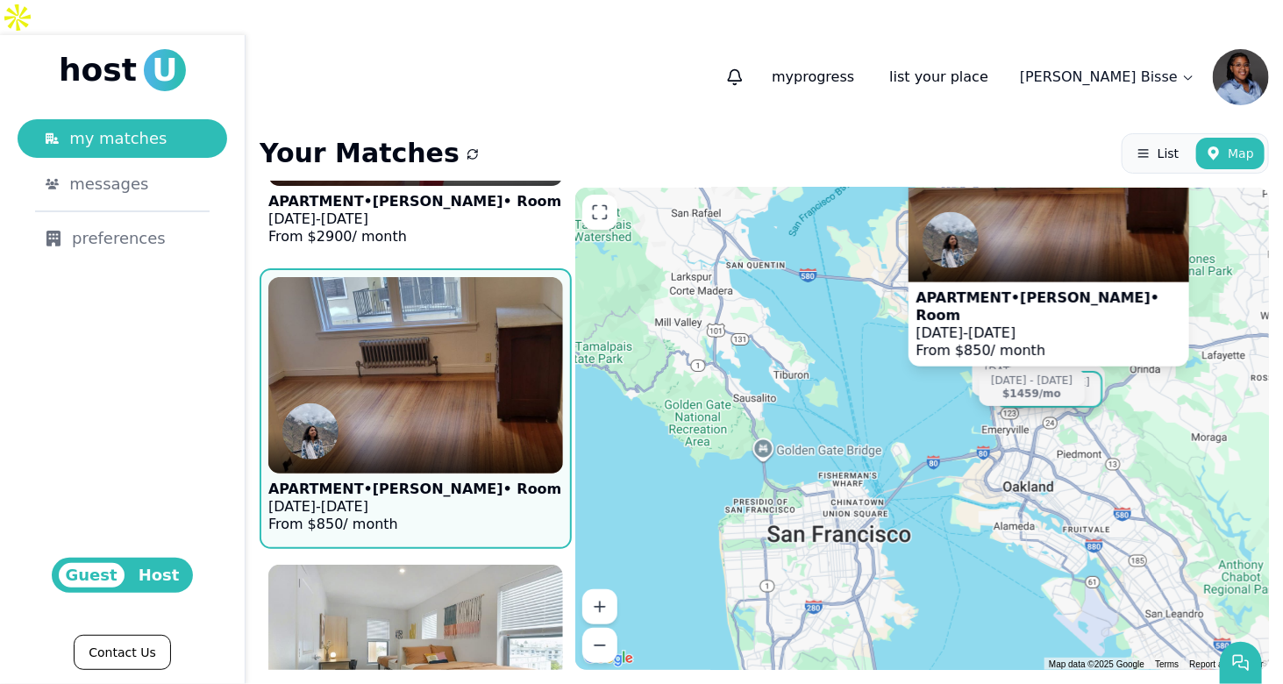
drag, startPoint x: 735, startPoint y: 583, endPoint x: 883, endPoint y: 409, distance: 228.9
click at [901, 413] on div "APARTMENT • [GEOGRAPHIC_DATA] • Room [DATE] - [DATE] From $ 850 / month [DATE] …" at bounding box center [922, 429] width 694 height 482
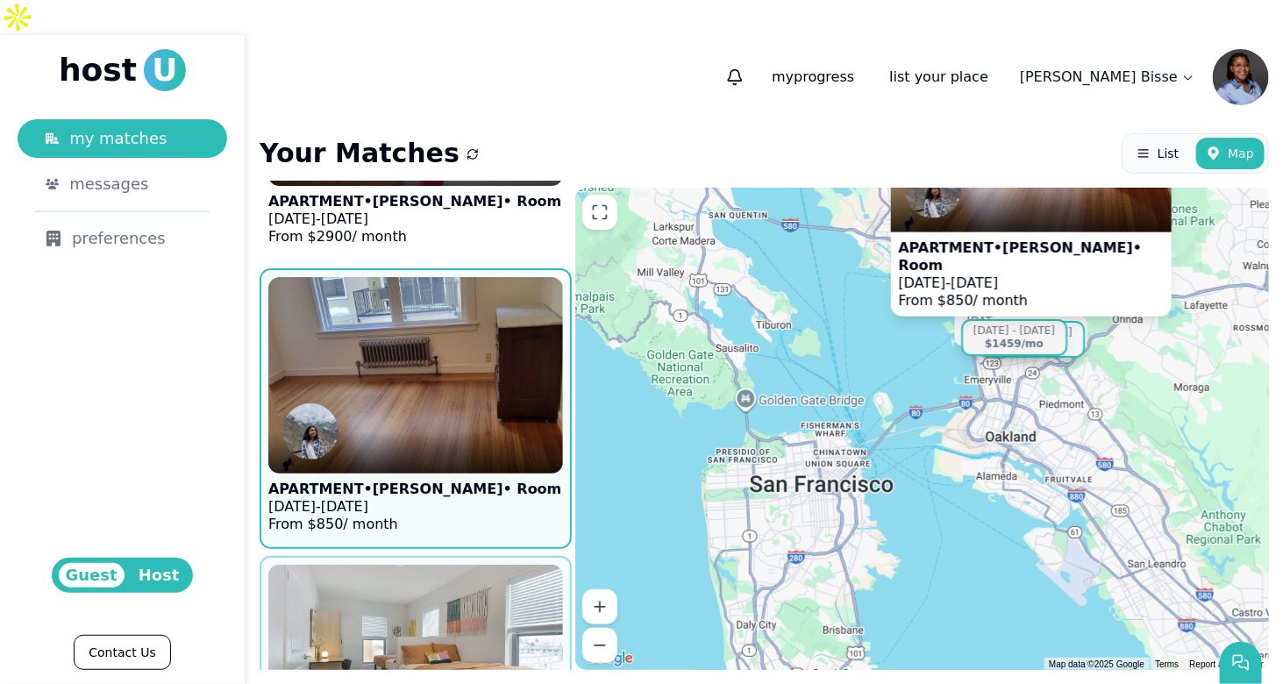
scroll to position [621, 0]
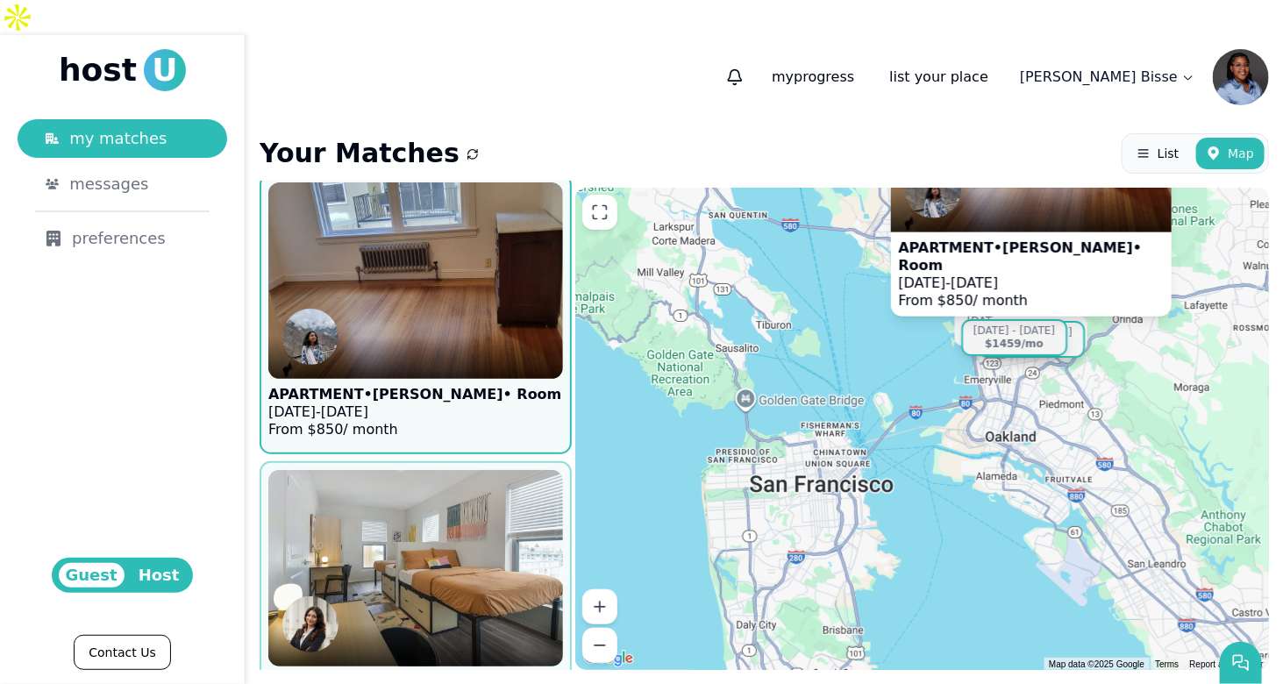
click at [363, 460] on img at bounding box center [415, 568] width 324 height 216
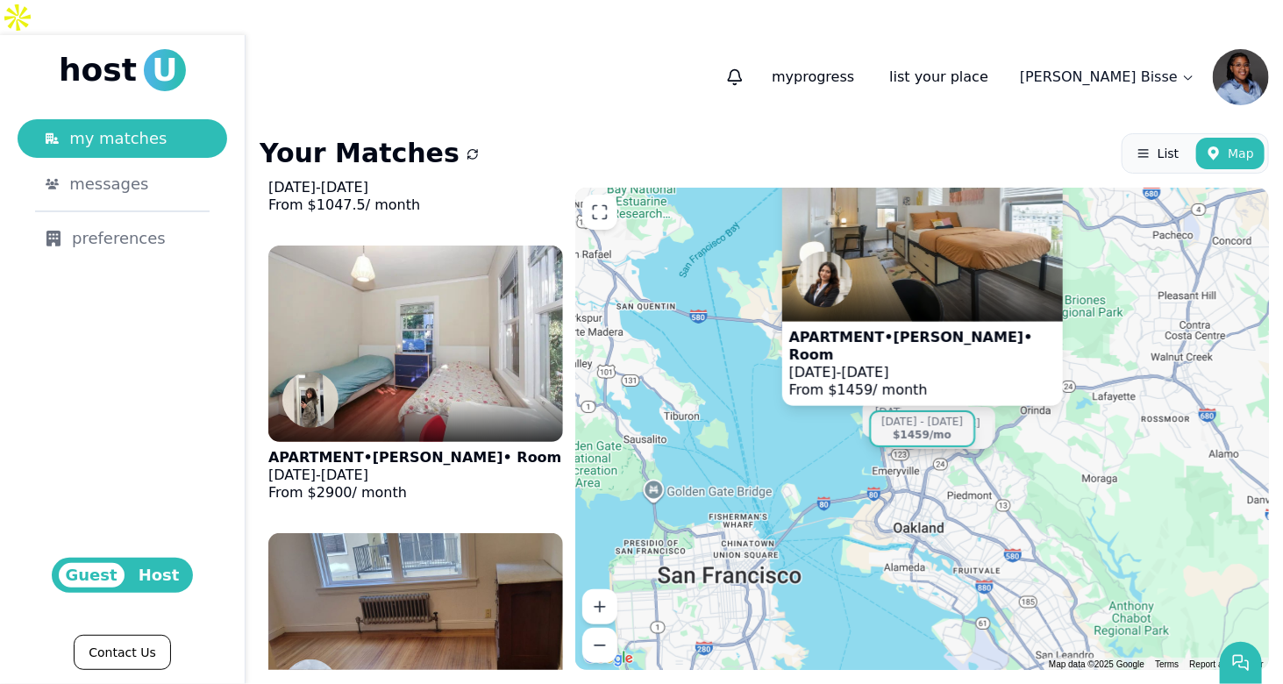
scroll to position [0, 0]
